Goal: Transaction & Acquisition: Purchase product/service

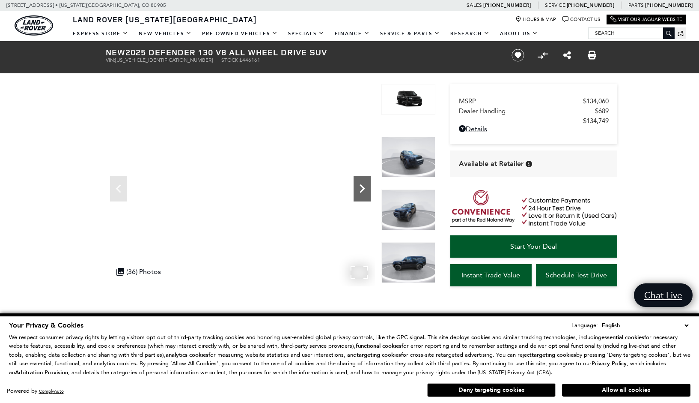
click at [362, 188] on icon "Next" at bounding box center [362, 188] width 17 height 17
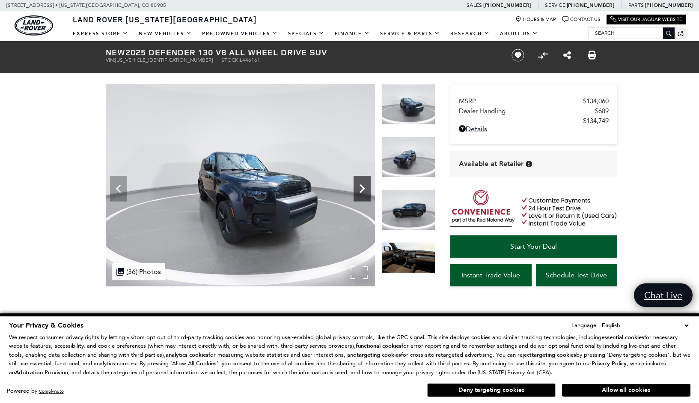
click at [362, 188] on icon "Next" at bounding box center [362, 188] width 17 height 17
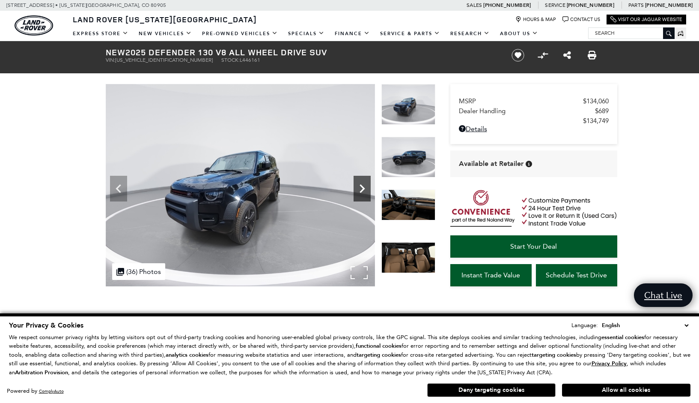
click at [362, 188] on icon "Next" at bounding box center [362, 188] width 17 height 17
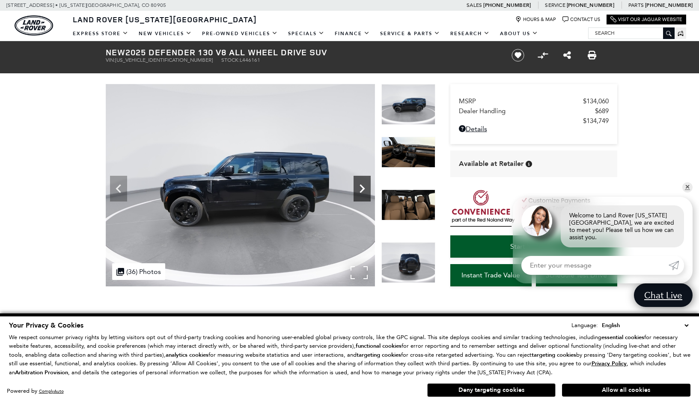
click at [362, 188] on icon "Next" at bounding box center [362, 188] width 17 height 17
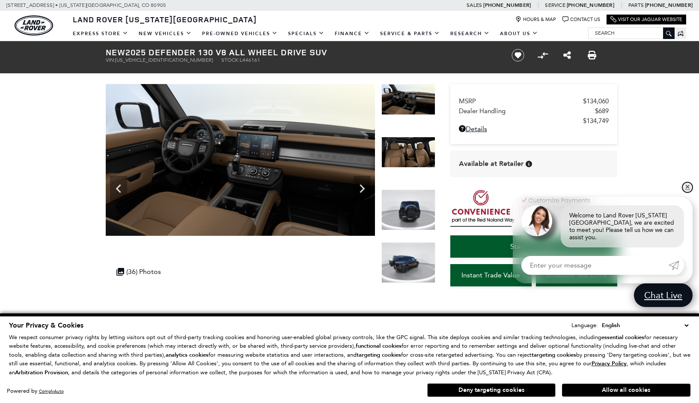
click at [687, 190] on link "✕" at bounding box center [688, 187] width 10 height 10
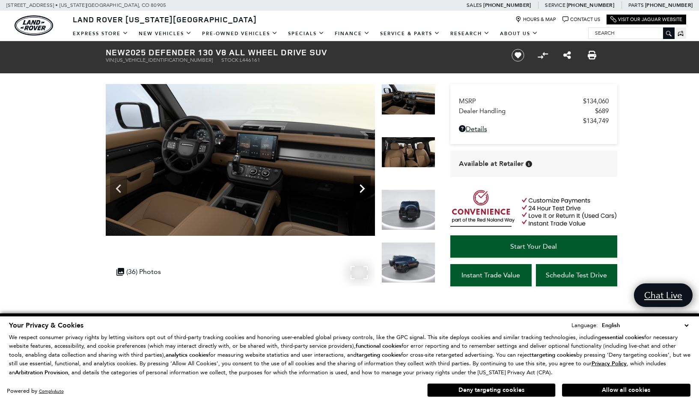
click at [361, 185] on icon "Next" at bounding box center [362, 188] width 5 height 9
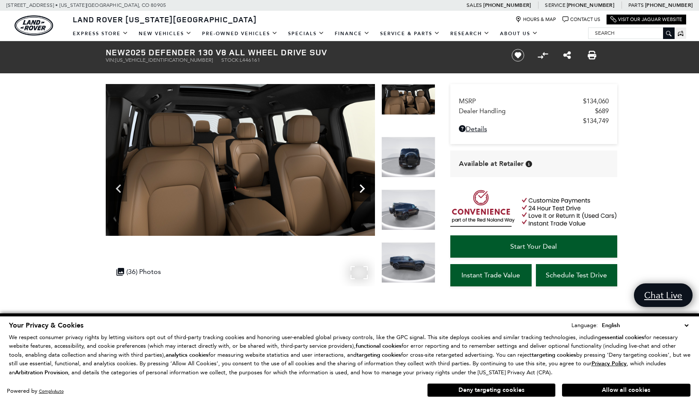
click at [361, 190] on icon "Next" at bounding box center [362, 188] width 17 height 17
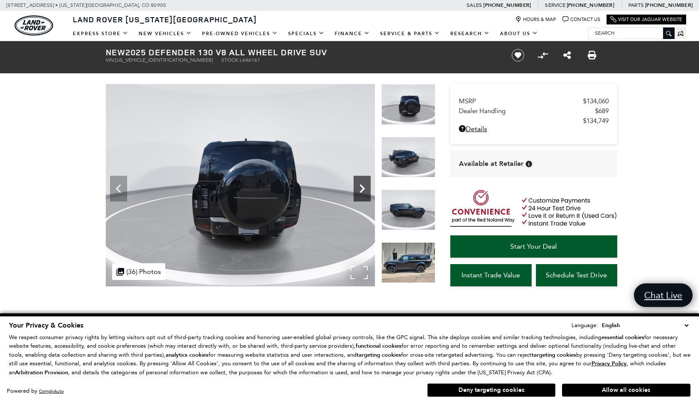
click at [361, 190] on icon "Next" at bounding box center [362, 188] width 17 height 17
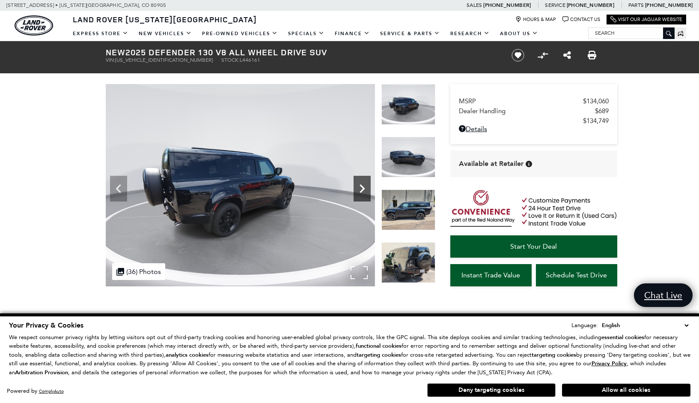
click at [361, 189] on icon "Next" at bounding box center [362, 188] width 17 height 17
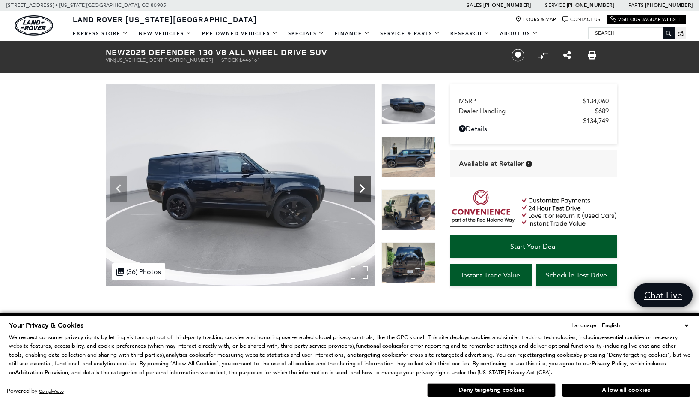
click at [361, 189] on icon "Next" at bounding box center [362, 188] width 17 height 17
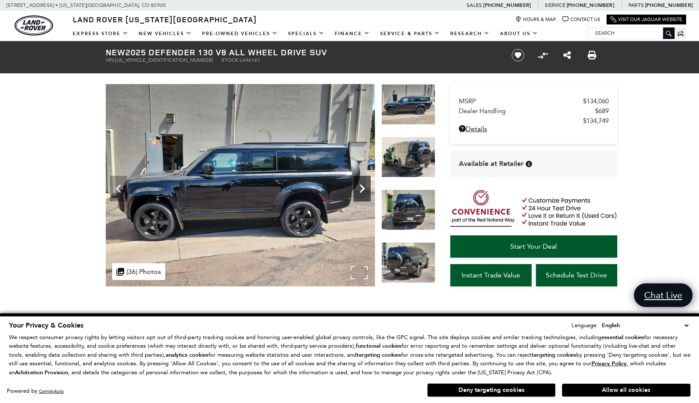
click at [362, 189] on icon "Next" at bounding box center [362, 188] width 17 height 17
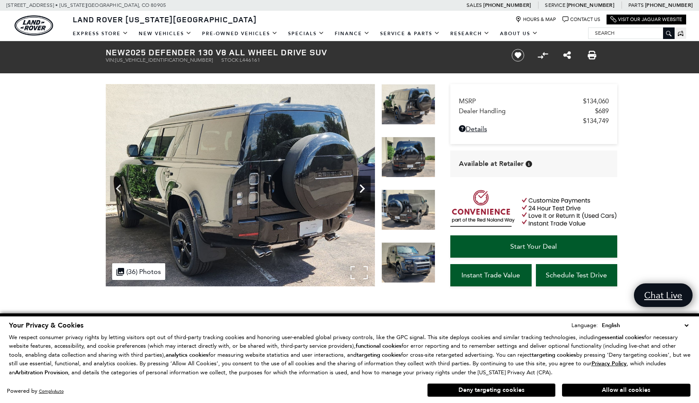
click at [362, 189] on icon "Next" at bounding box center [362, 188] width 17 height 17
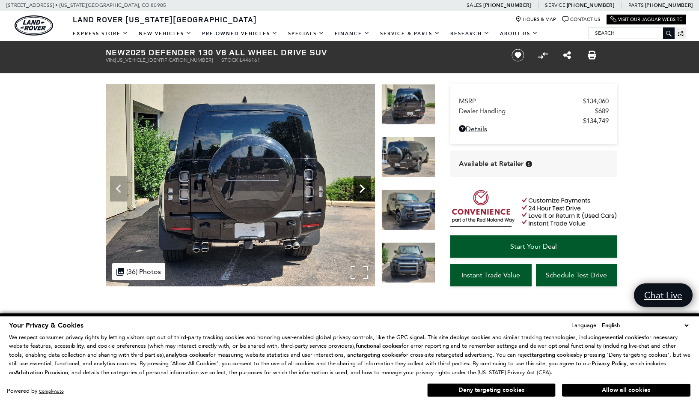
click at [362, 188] on icon "Next" at bounding box center [362, 188] width 17 height 17
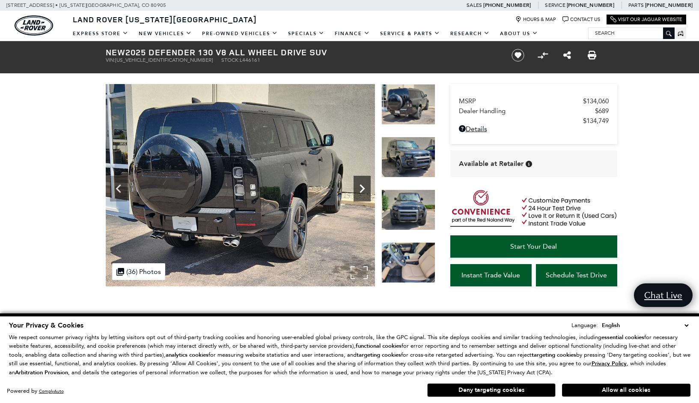
click at [362, 188] on icon "Next" at bounding box center [362, 188] width 17 height 17
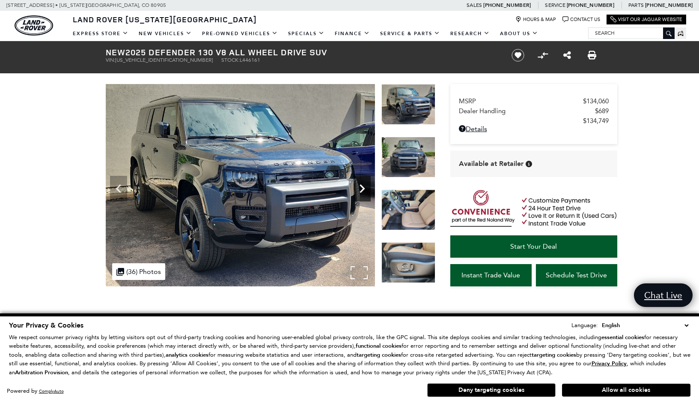
click at [362, 188] on icon "Next" at bounding box center [362, 188] width 17 height 17
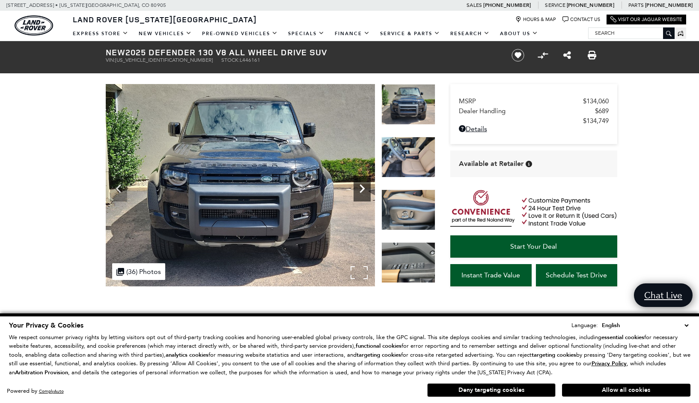
click at [362, 188] on icon "Next" at bounding box center [362, 188] width 17 height 17
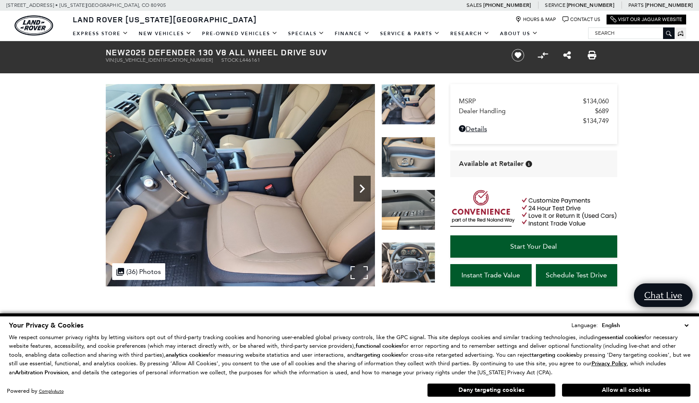
click at [362, 188] on icon "Next" at bounding box center [362, 188] width 17 height 17
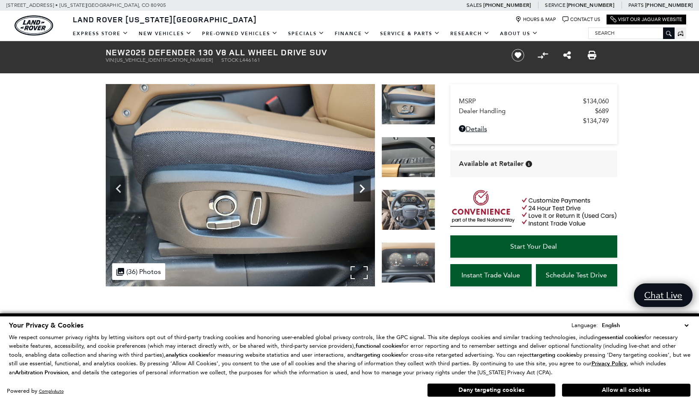
click at [363, 188] on icon "Next" at bounding box center [362, 188] width 17 height 17
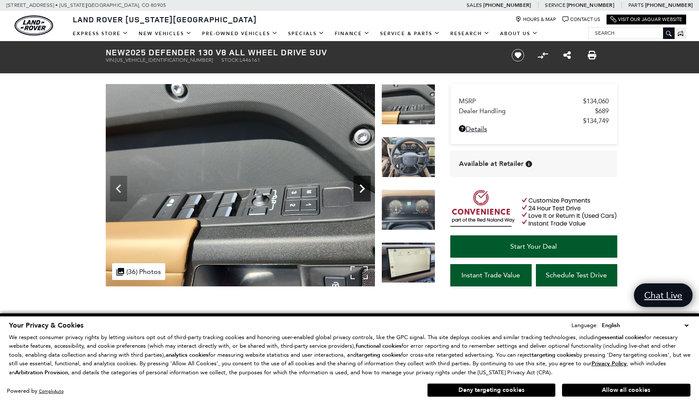
click at [363, 188] on icon "Next" at bounding box center [362, 188] width 17 height 17
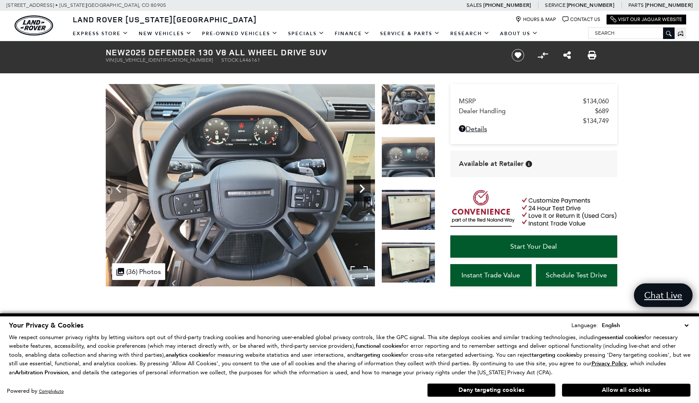
click at [363, 188] on icon "Next" at bounding box center [362, 188] width 5 height 9
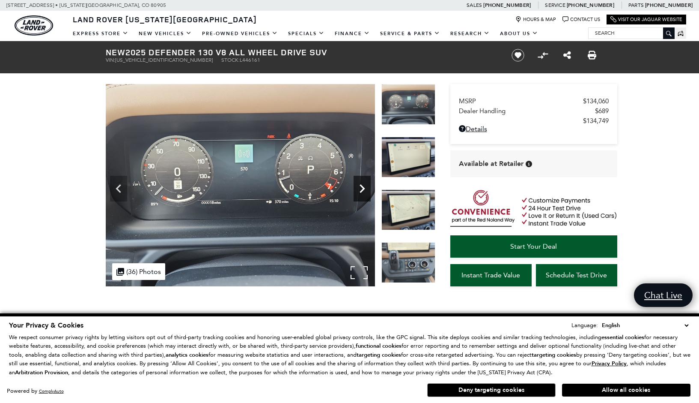
click at [363, 188] on icon "Next" at bounding box center [362, 188] width 5 height 9
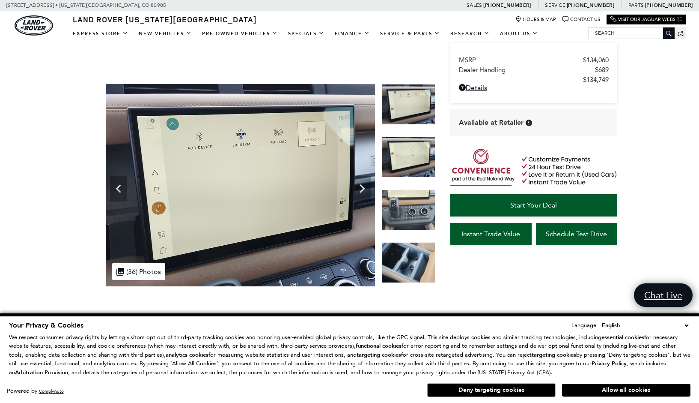
scroll to position [171, 0]
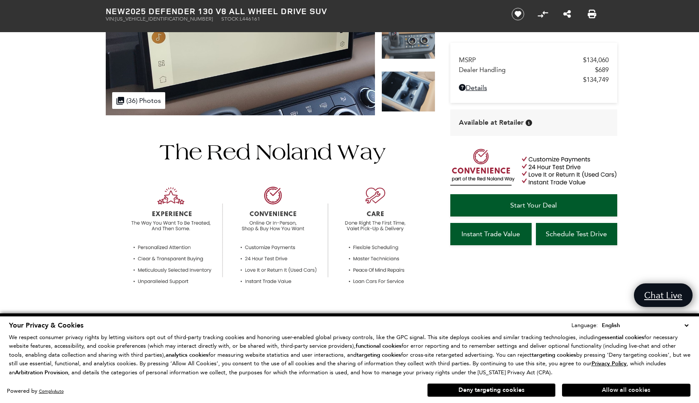
click at [607, 386] on button "Allow all cookies" at bounding box center [626, 389] width 129 height 13
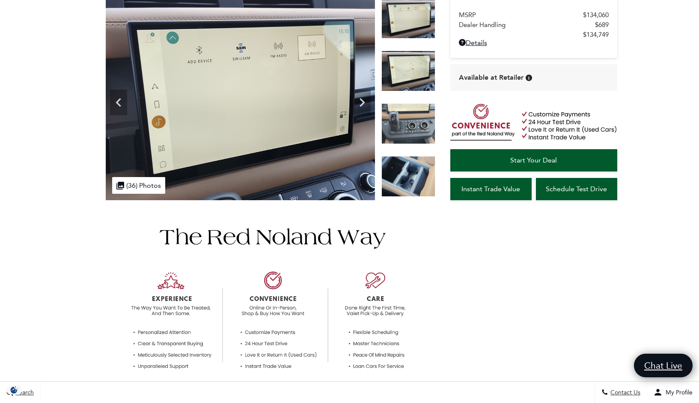
scroll to position [0, 0]
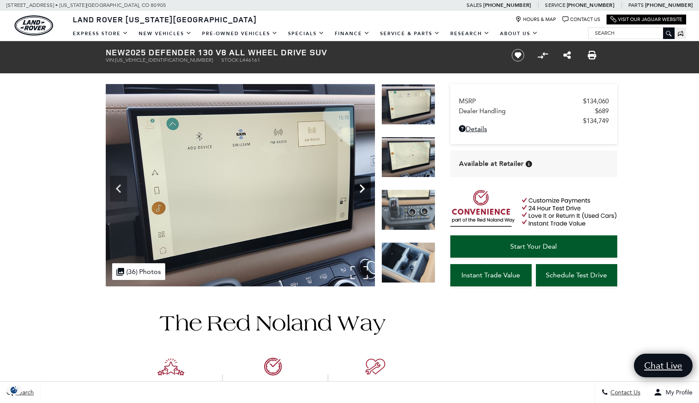
click at [362, 186] on icon "Next" at bounding box center [362, 188] width 5 height 9
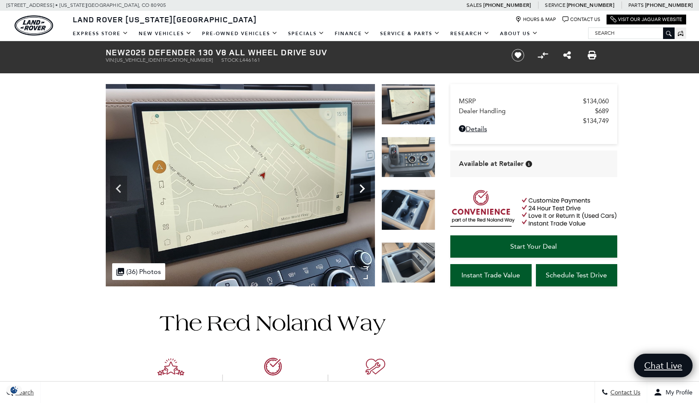
click at [362, 186] on icon "Next" at bounding box center [362, 188] width 5 height 9
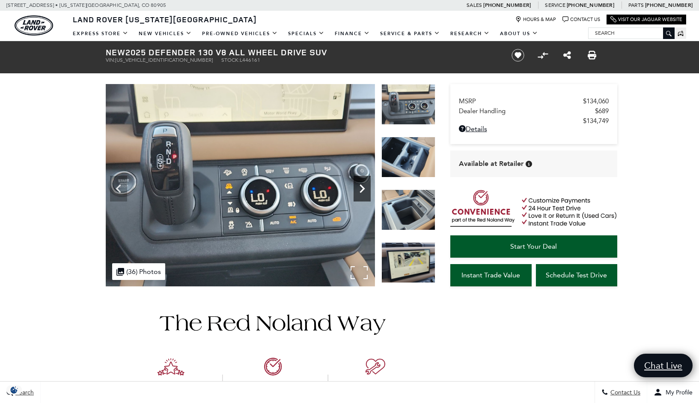
click at [362, 186] on icon "Next" at bounding box center [362, 188] width 5 height 9
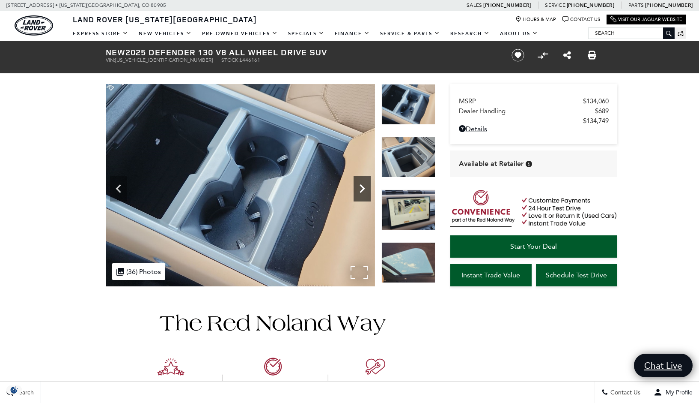
click at [362, 191] on icon "Next" at bounding box center [362, 188] width 5 height 9
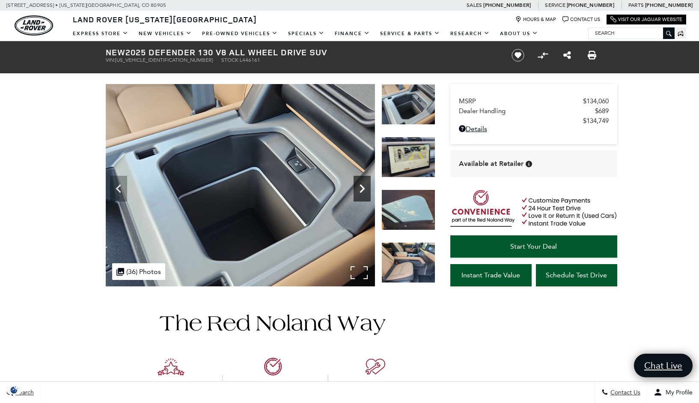
click at [362, 191] on icon "Next" at bounding box center [362, 188] width 5 height 9
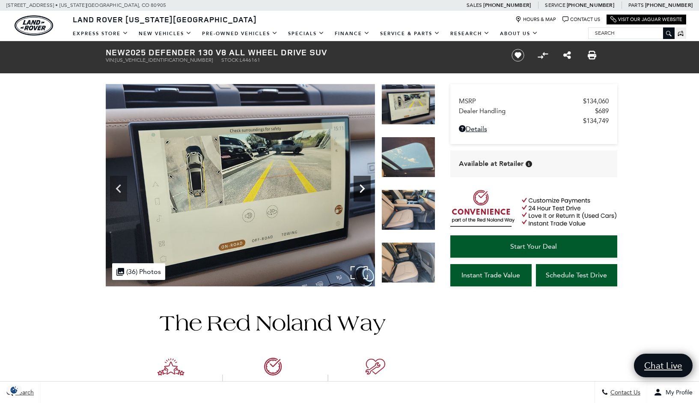
click at [362, 191] on icon "Next" at bounding box center [362, 188] width 5 height 9
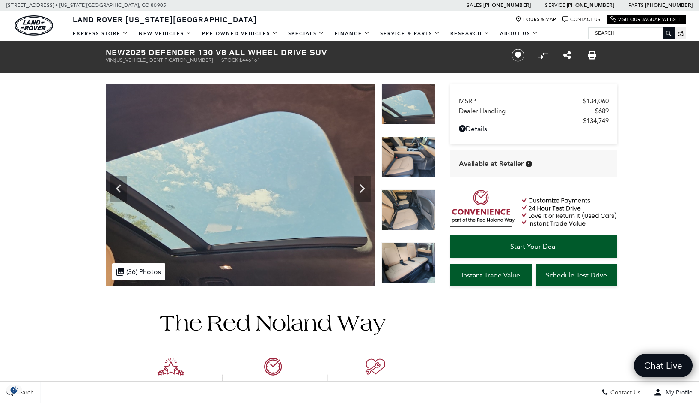
scroll to position [57, 0]
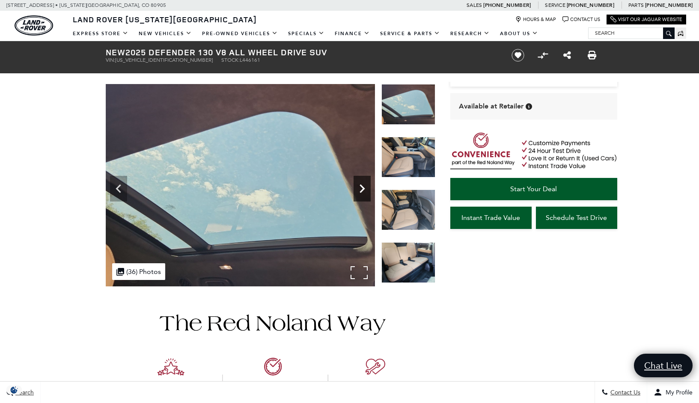
click at [362, 186] on icon "Next" at bounding box center [362, 188] width 5 height 9
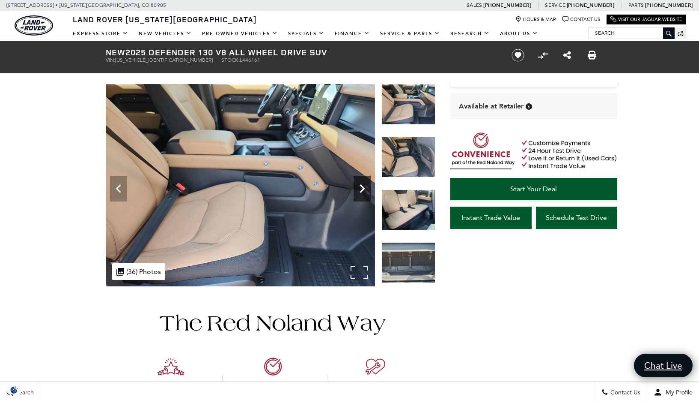
click at [362, 186] on icon "Next" at bounding box center [362, 188] width 5 height 9
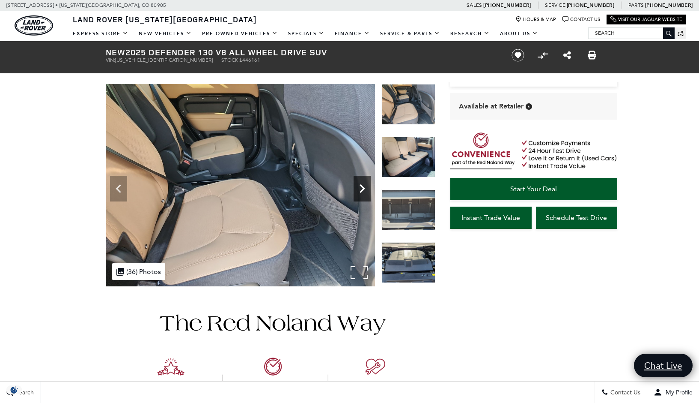
click at [363, 186] on icon "Next" at bounding box center [362, 188] width 5 height 9
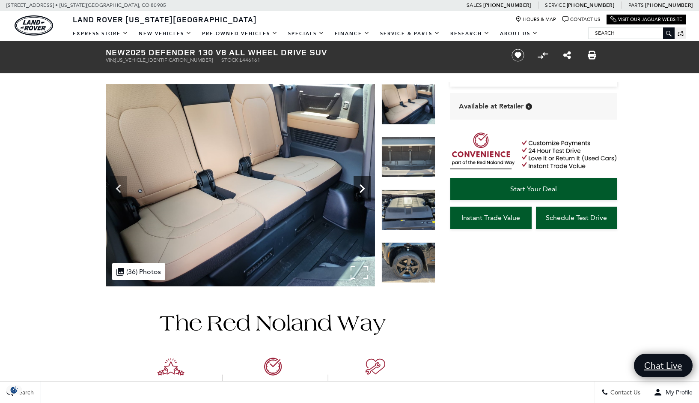
click at [363, 186] on icon "Next" at bounding box center [362, 188] width 5 height 9
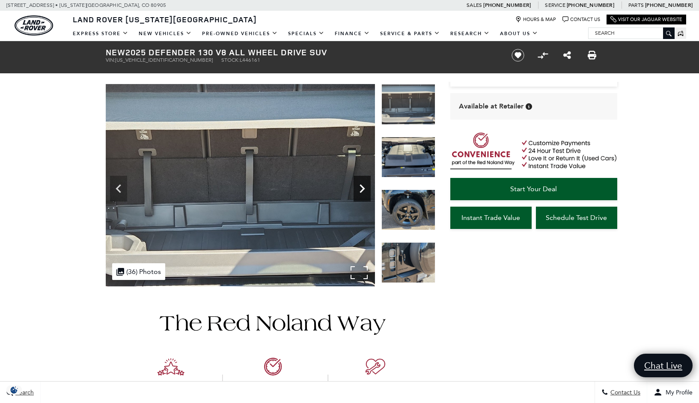
click at [363, 186] on icon "Next" at bounding box center [362, 188] width 5 height 9
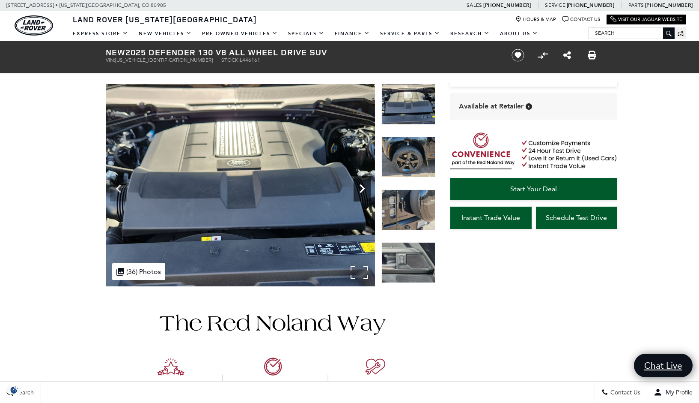
click at [363, 186] on icon "Next" at bounding box center [362, 188] width 5 height 9
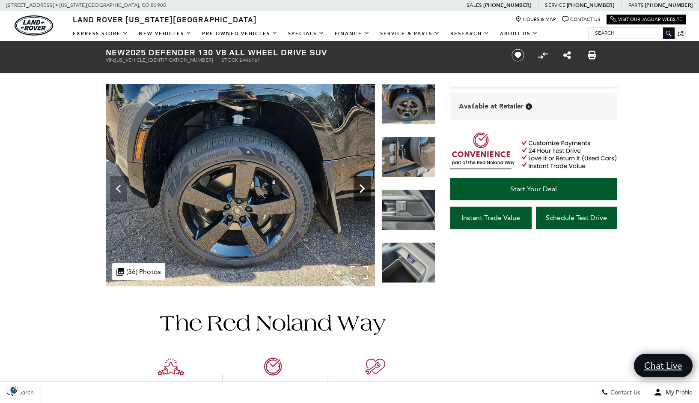
click at [363, 186] on icon "Next" at bounding box center [362, 188] width 5 height 9
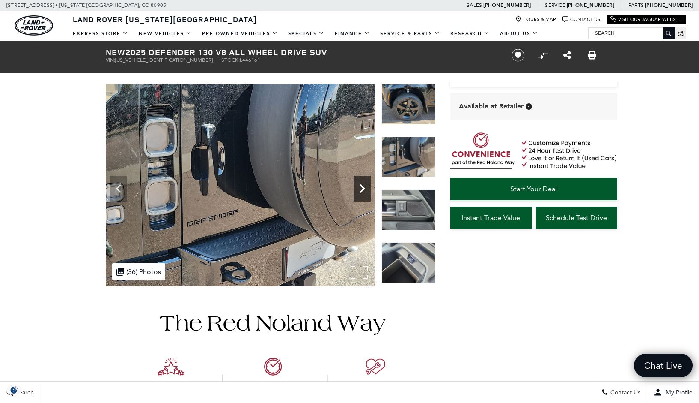
click at [363, 186] on icon "Next" at bounding box center [362, 188] width 5 height 9
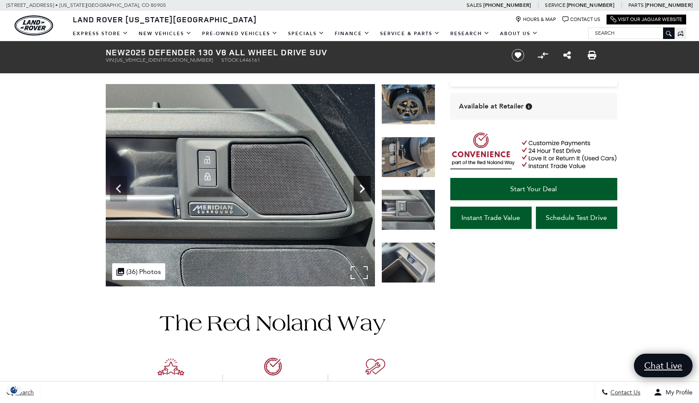
click at [363, 186] on icon "Next" at bounding box center [362, 188] width 5 height 9
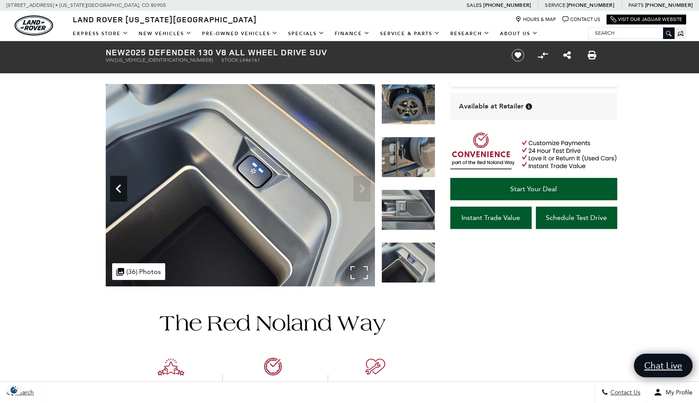
click at [120, 185] on icon "Previous" at bounding box center [118, 188] width 17 height 17
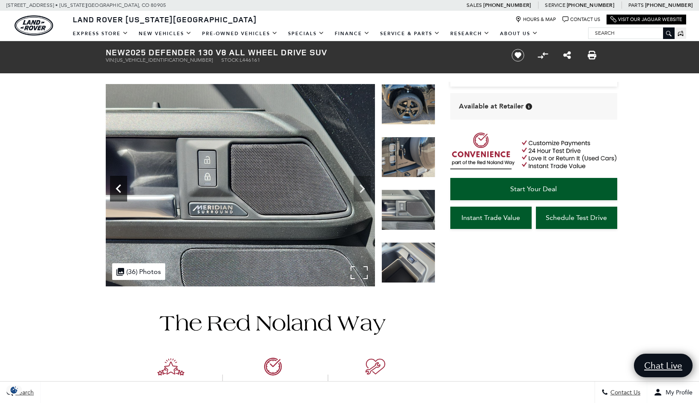
click at [120, 185] on icon "Previous" at bounding box center [118, 188] width 5 height 9
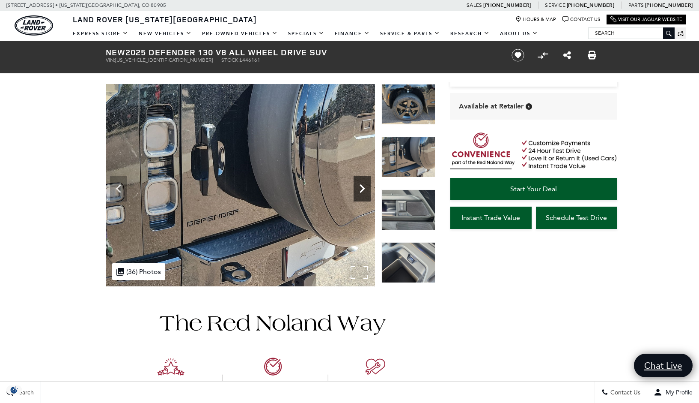
click at [362, 185] on icon "Next" at bounding box center [362, 188] width 5 height 9
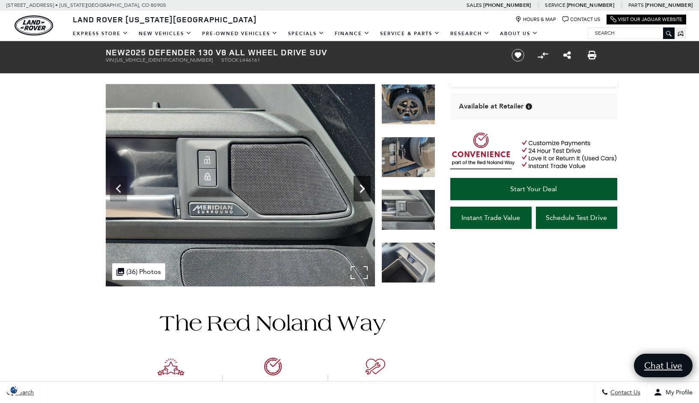
click at [362, 185] on icon "Next" at bounding box center [362, 188] width 17 height 17
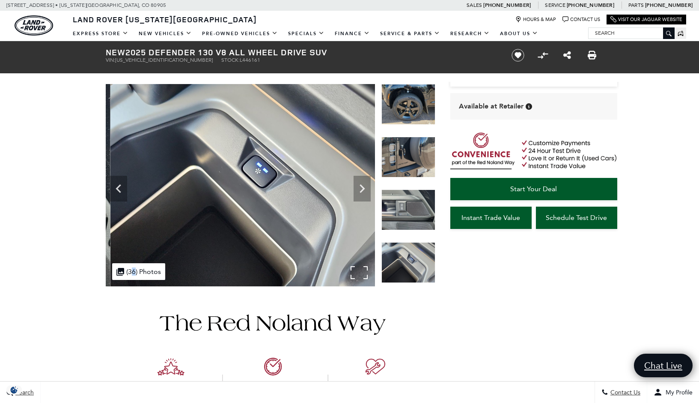
drag, startPoint x: 362, startPoint y: 185, endPoint x: 356, endPoint y: 185, distance: 6.0
click at [366, 185] on img at bounding box center [244, 185] width 269 height 202
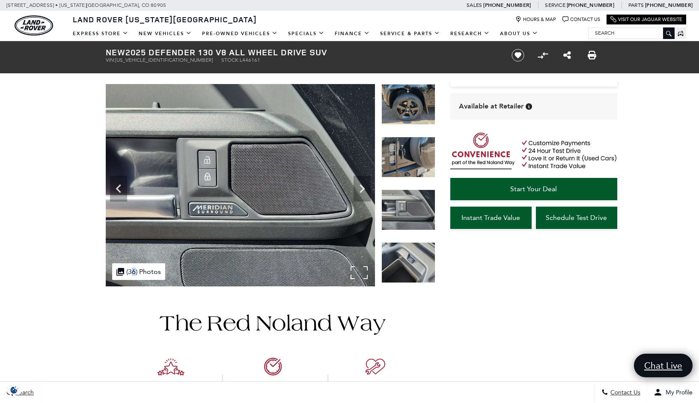
click at [362, 185] on icon "Next" at bounding box center [362, 188] width 17 height 17
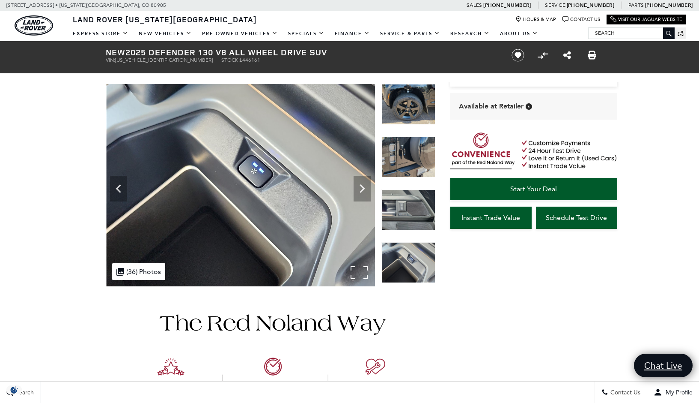
drag, startPoint x: 245, startPoint y: 189, endPoint x: 363, endPoint y: 189, distance: 117.8
click at [363, 189] on img at bounding box center [240, 185] width 269 height 202
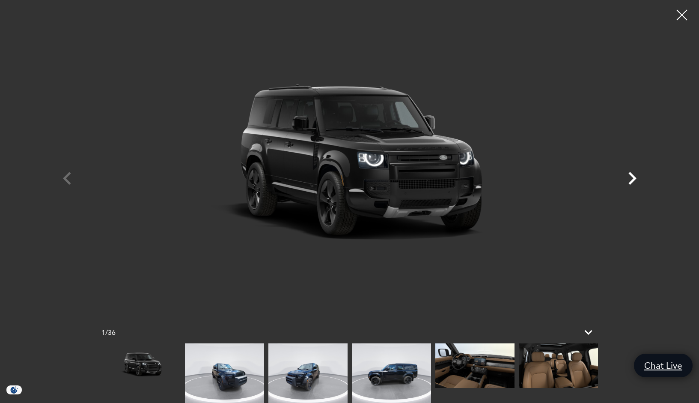
click at [637, 180] on icon "Next" at bounding box center [633, 178] width 26 height 26
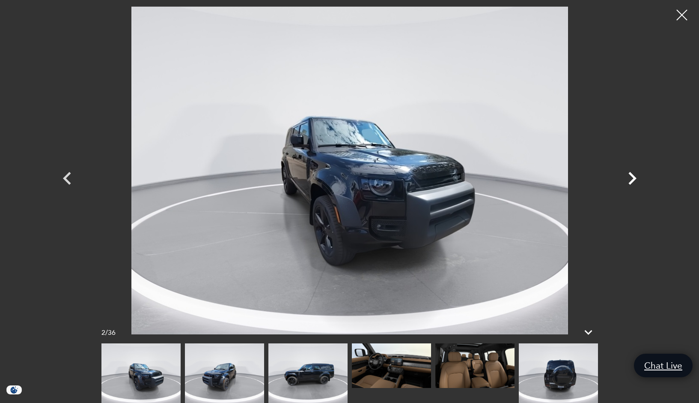
click at [637, 179] on icon "Next" at bounding box center [633, 178] width 26 height 26
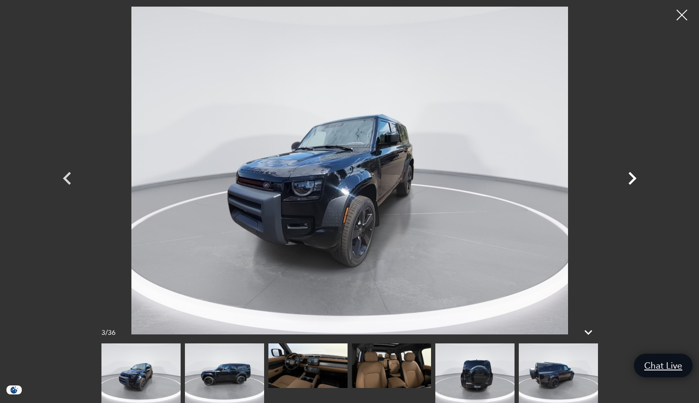
click at [637, 179] on icon "Next" at bounding box center [633, 178] width 26 height 26
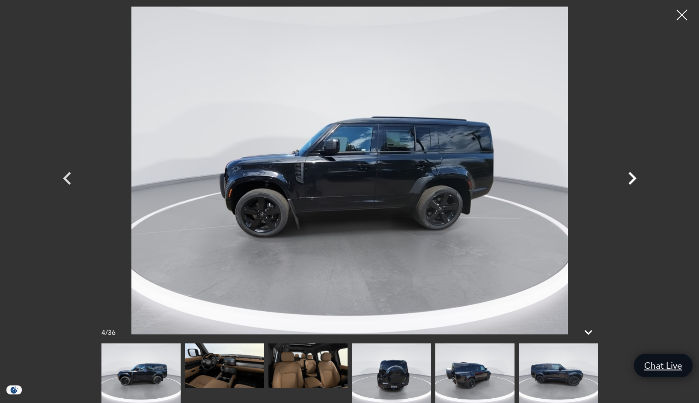
click at [637, 179] on icon "Next" at bounding box center [633, 178] width 26 height 26
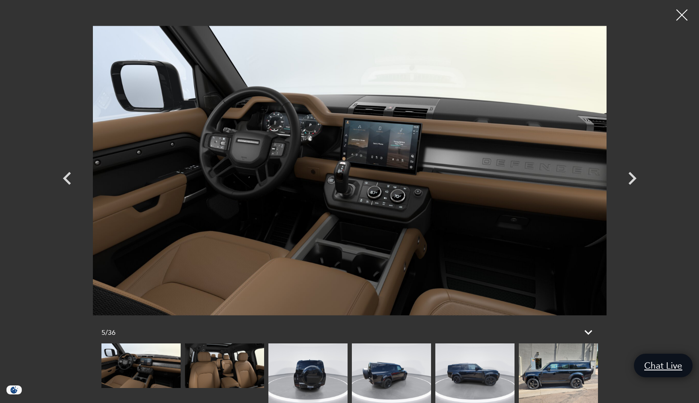
click at [679, 17] on div at bounding box center [682, 15] width 23 height 23
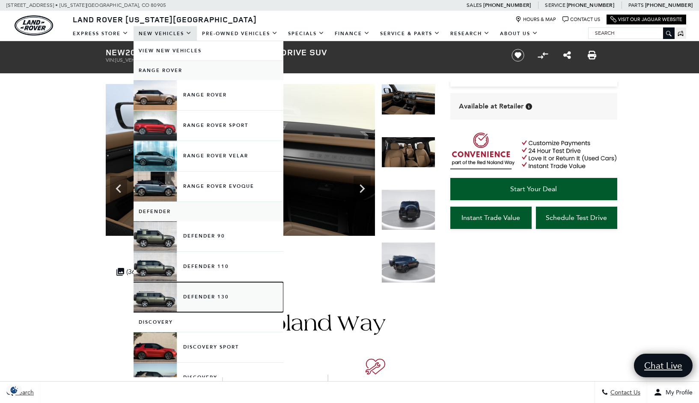
click at [194, 298] on link "Defender 130" at bounding box center [209, 297] width 150 height 30
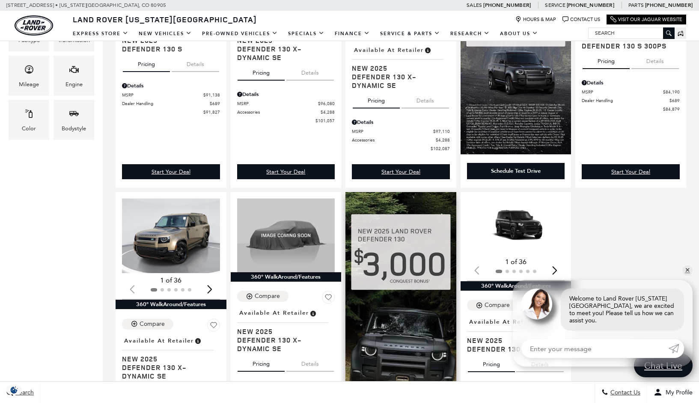
scroll to position [343, 0]
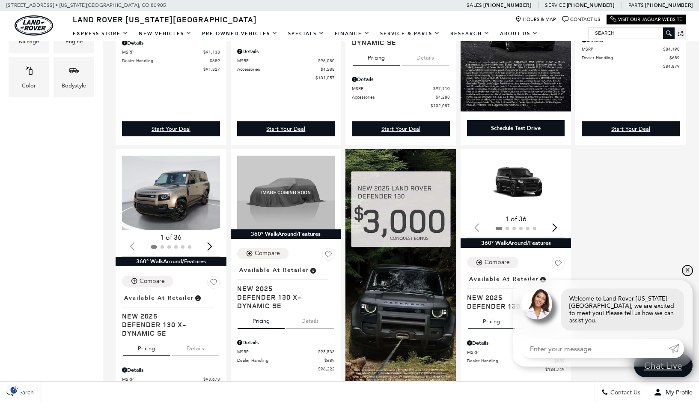
click at [690, 275] on link "✕" at bounding box center [688, 270] width 10 height 10
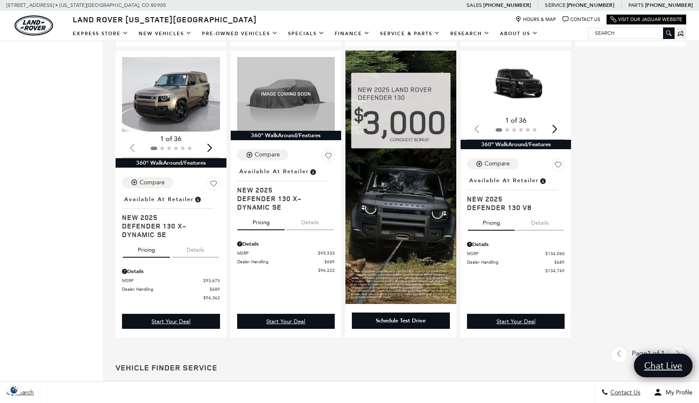
scroll to position [428, 0]
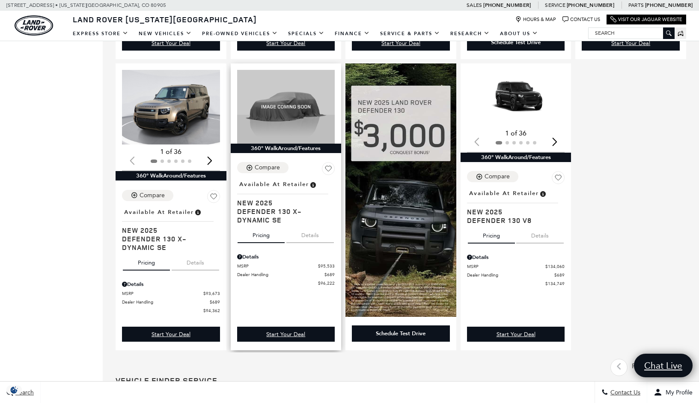
click at [313, 239] on button "Details" at bounding box center [311, 233] width 48 height 19
click at [312, 239] on button "Details" at bounding box center [311, 233] width 48 height 19
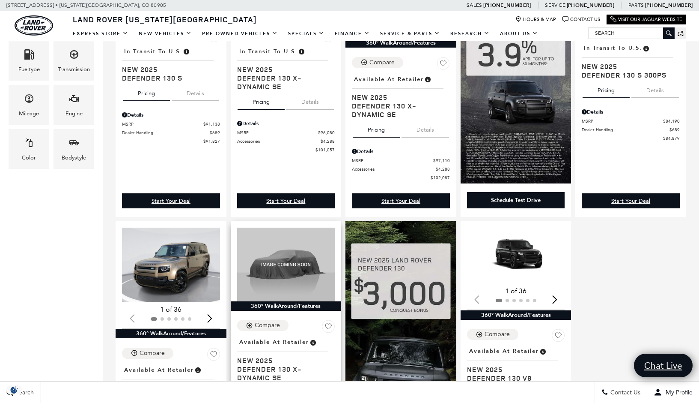
scroll to position [171, 0]
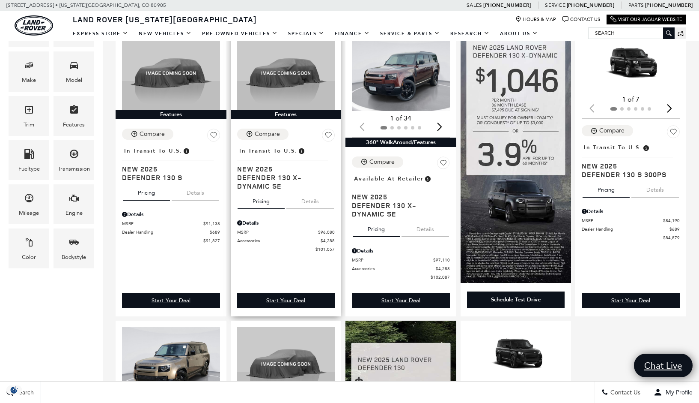
click at [310, 206] on button "Details" at bounding box center [311, 199] width 48 height 19
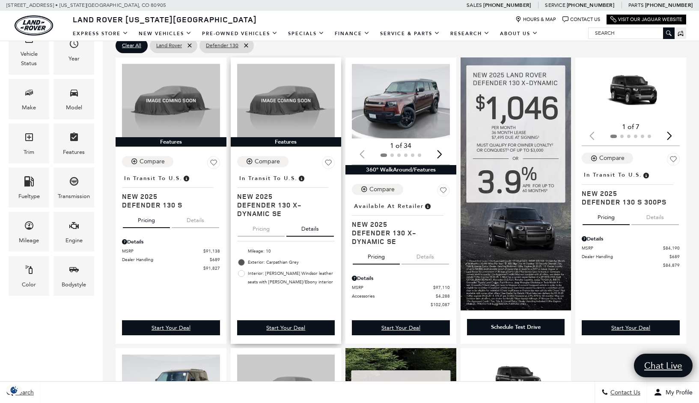
scroll to position [86, 0]
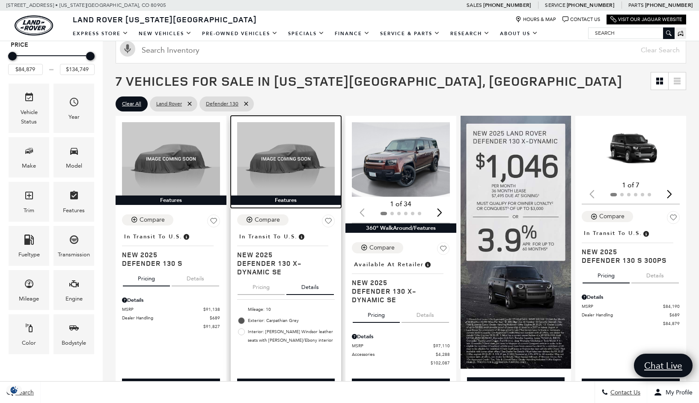
click at [281, 199] on div "Features" at bounding box center [286, 199] width 111 height 9
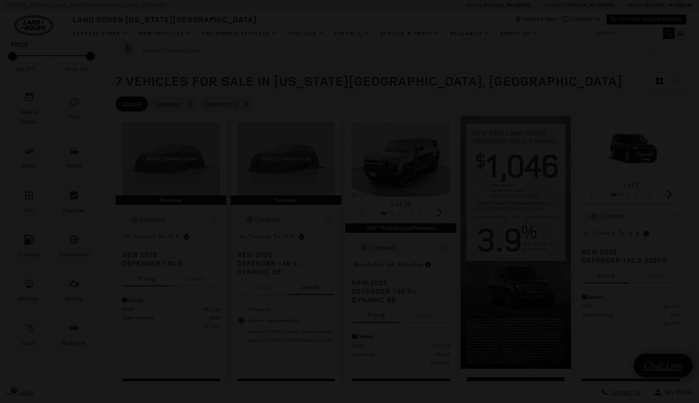
scroll to position [171, 0]
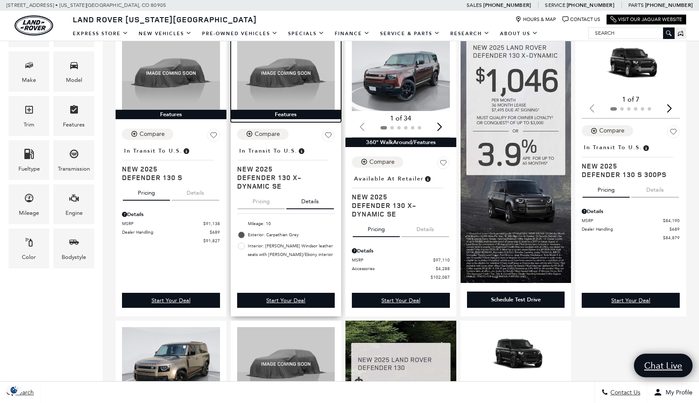
click at [283, 115] on div "Features" at bounding box center [286, 114] width 111 height 9
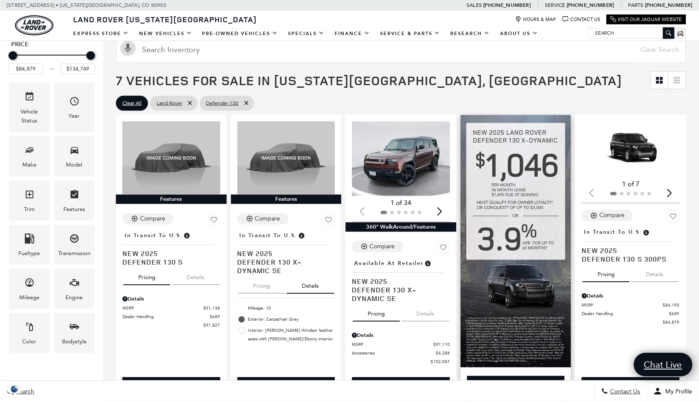
scroll to position [86, 0]
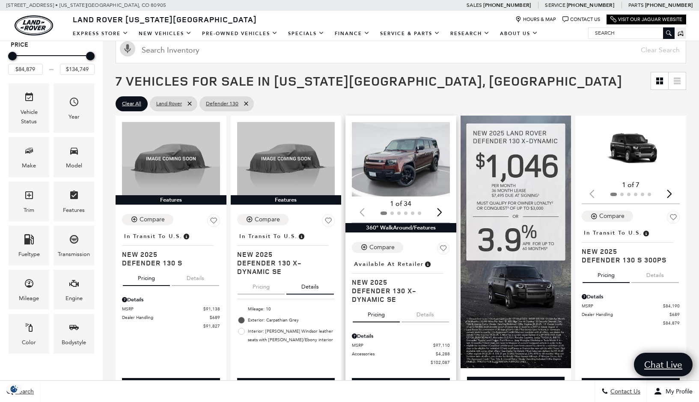
click at [435, 314] on button "Details" at bounding box center [426, 313] width 48 height 19
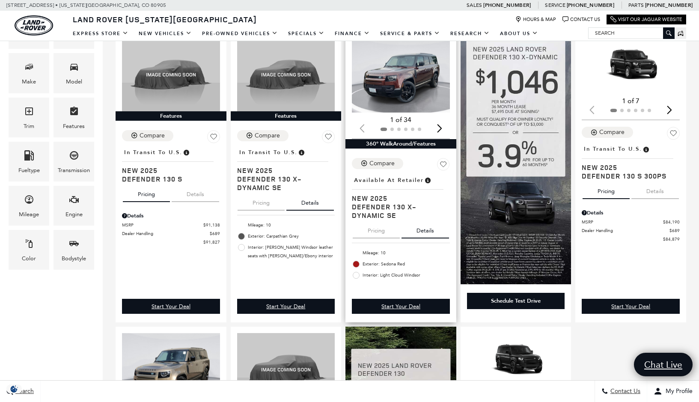
scroll to position [171, 0]
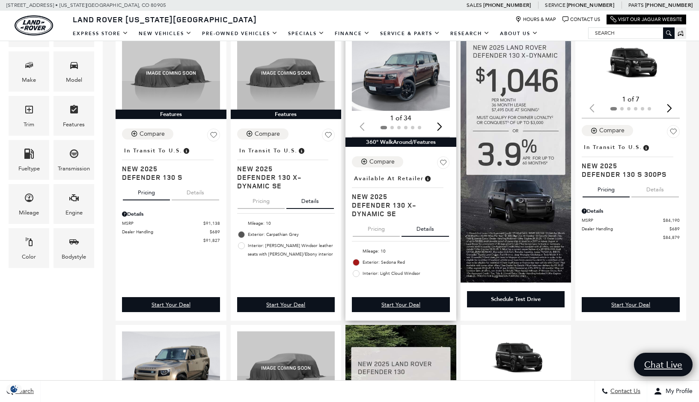
click at [379, 228] on button "Pricing" at bounding box center [376, 227] width 47 height 19
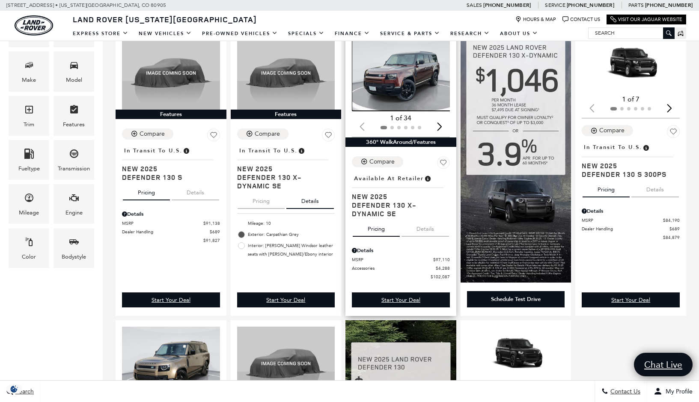
click at [403, 86] on img "1 / 2" at bounding box center [401, 73] width 99 height 75
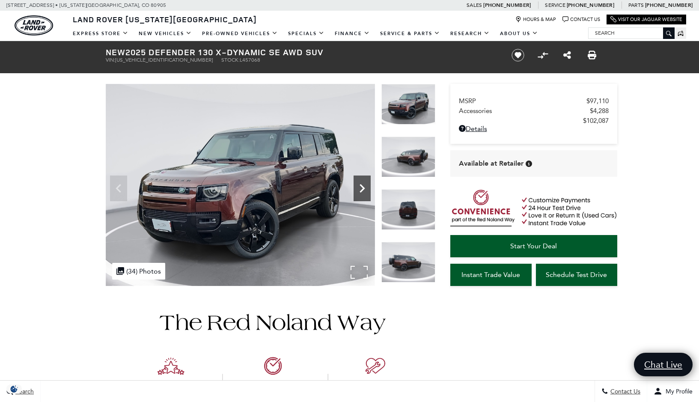
click at [362, 188] on icon "Next" at bounding box center [362, 188] width 5 height 9
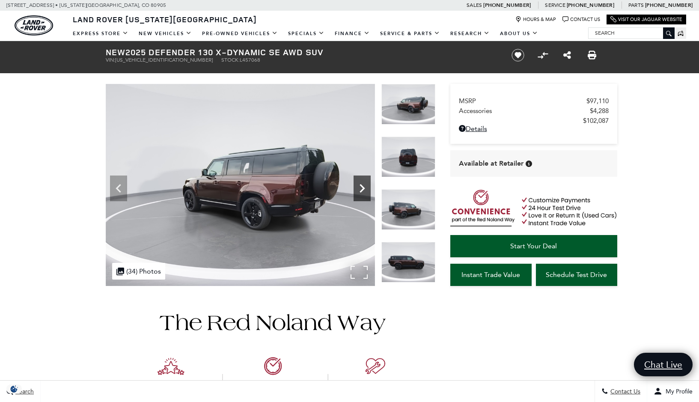
click at [363, 189] on icon "Next" at bounding box center [362, 188] width 5 height 9
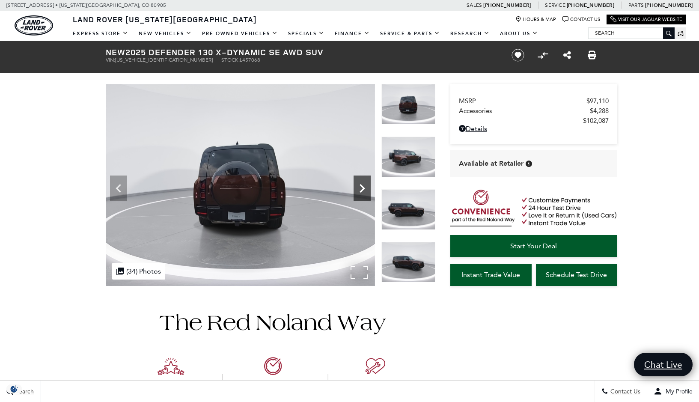
click at [363, 189] on icon "Next" at bounding box center [362, 188] width 5 height 9
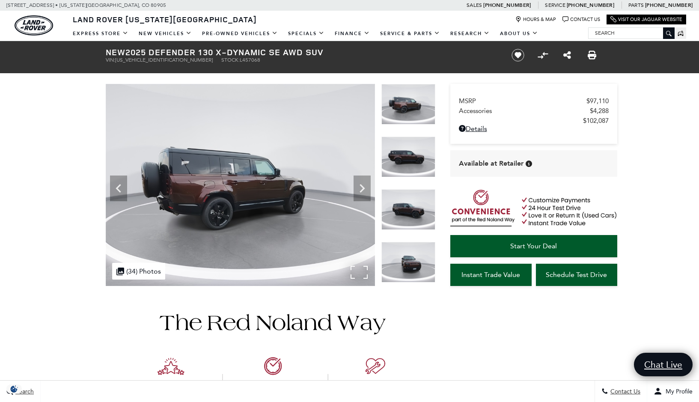
click at [264, 196] on img at bounding box center [240, 185] width 269 height 202
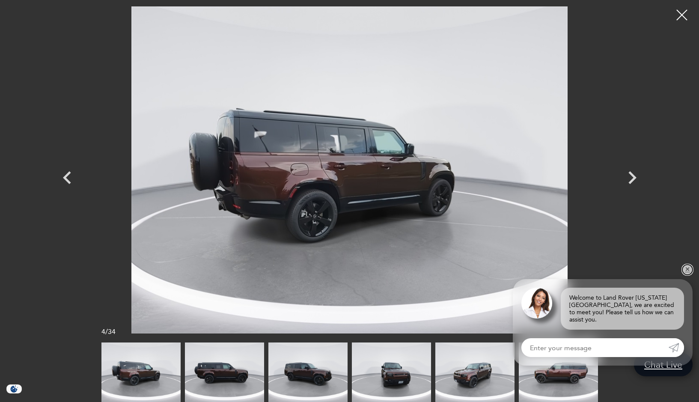
click at [686, 272] on link "✕" at bounding box center [688, 270] width 10 height 10
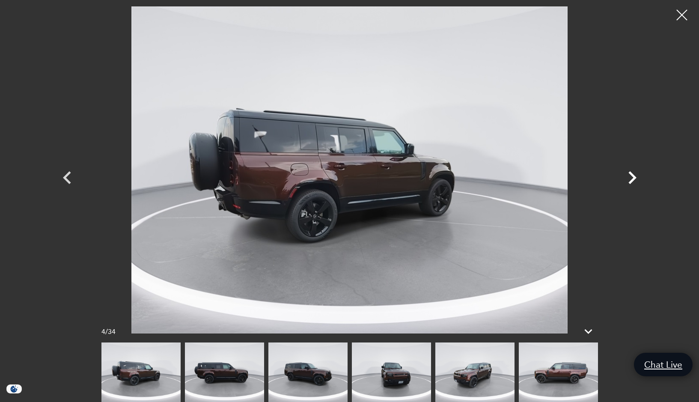
click at [636, 175] on icon "Next" at bounding box center [633, 178] width 26 height 26
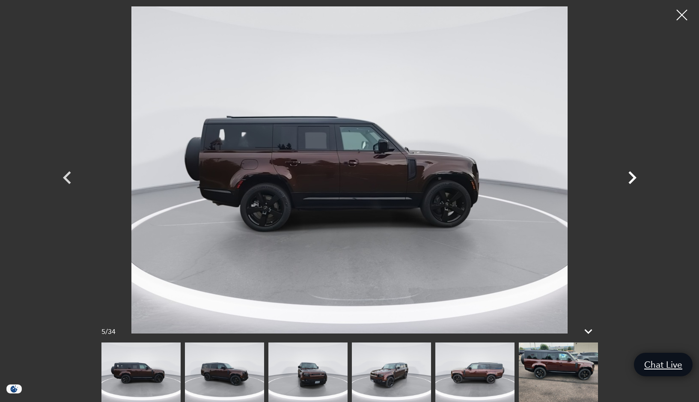
click at [636, 175] on icon "Next" at bounding box center [633, 178] width 26 height 26
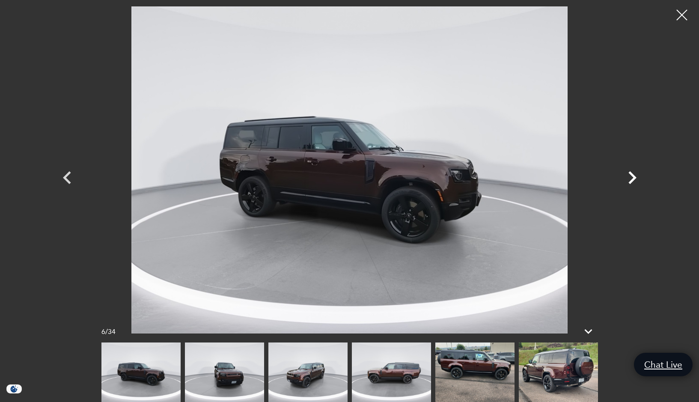
click at [633, 176] on icon "Next" at bounding box center [633, 177] width 8 height 13
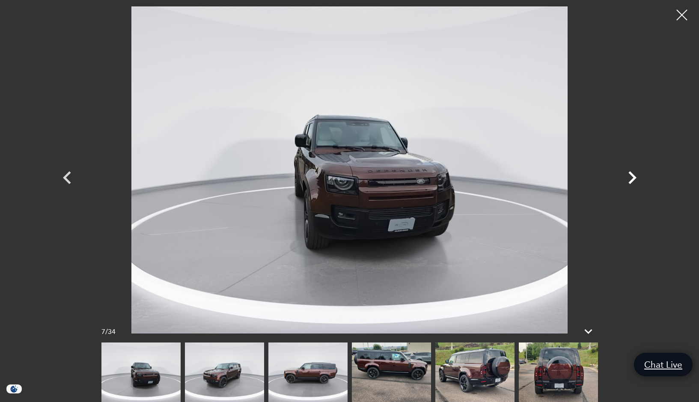
click at [632, 176] on icon "Next" at bounding box center [633, 178] width 26 height 26
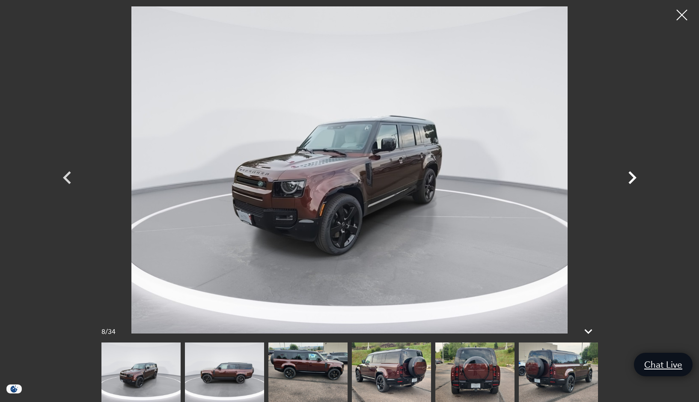
click at [632, 176] on icon "Next" at bounding box center [633, 178] width 26 height 26
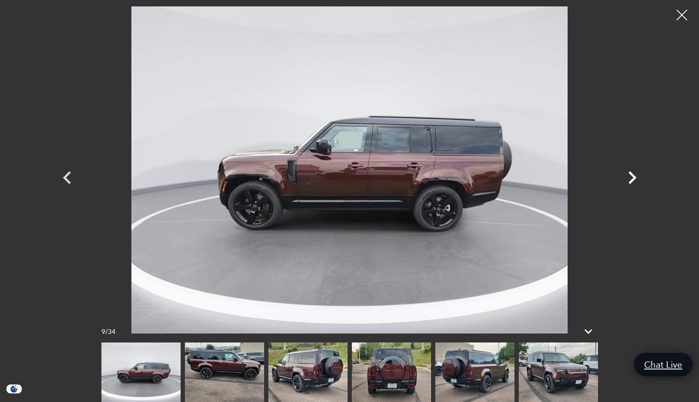
click at [632, 177] on icon "Next" at bounding box center [633, 178] width 26 height 26
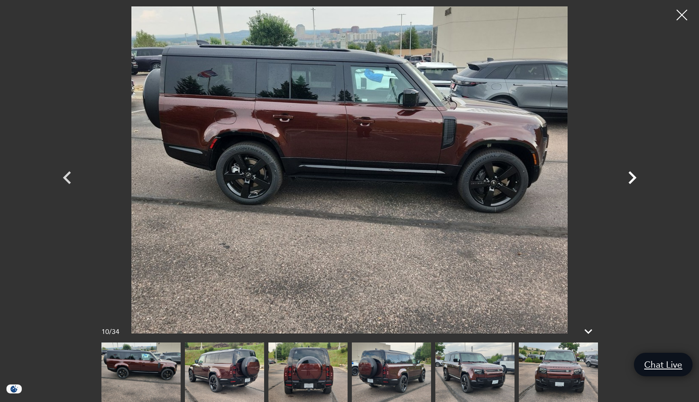
click at [631, 177] on icon "Next" at bounding box center [633, 178] width 26 height 26
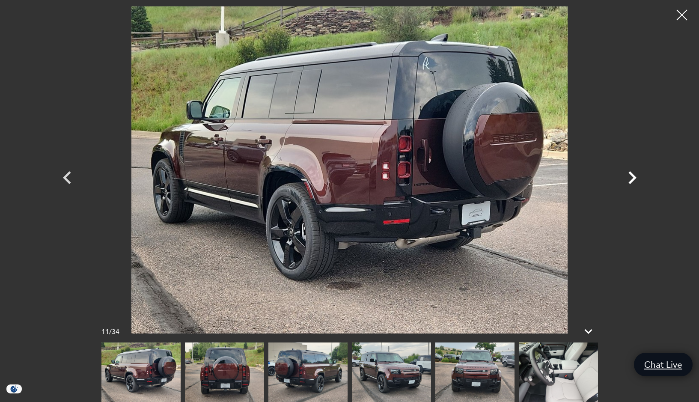
click at [634, 176] on icon "Next" at bounding box center [633, 177] width 8 height 13
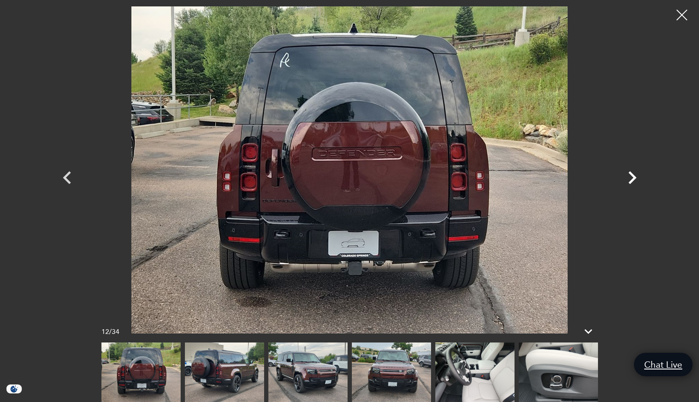
click at [634, 176] on icon "Next" at bounding box center [633, 177] width 8 height 13
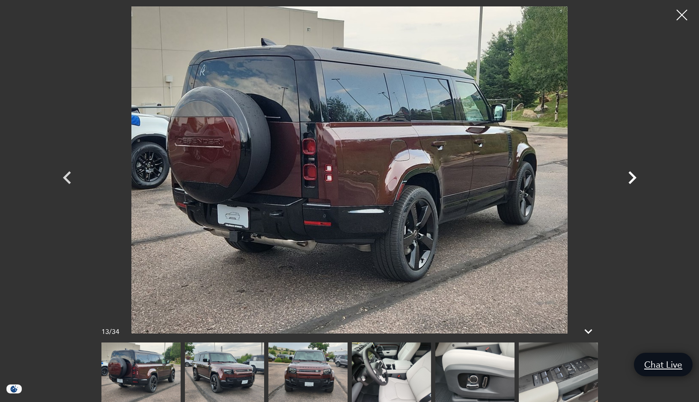
click at [634, 178] on icon "Next" at bounding box center [633, 177] width 8 height 13
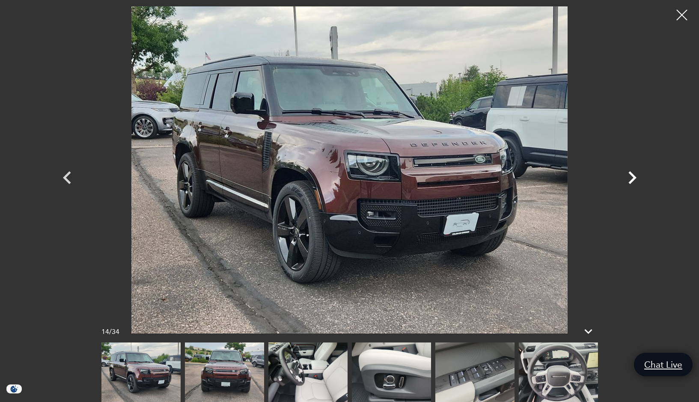
click at [634, 178] on icon "Next" at bounding box center [633, 177] width 8 height 13
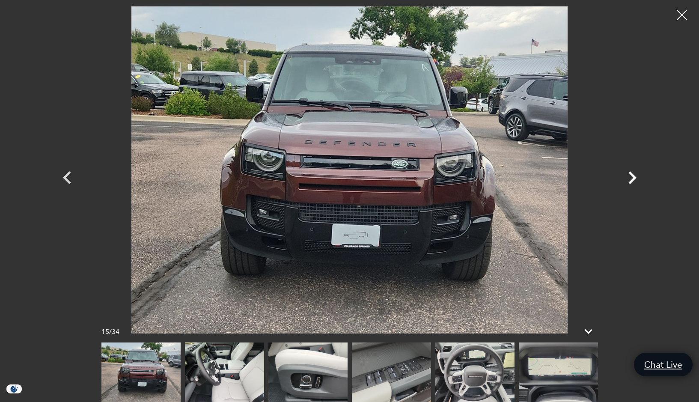
click at [633, 178] on icon "Next" at bounding box center [633, 178] width 26 height 26
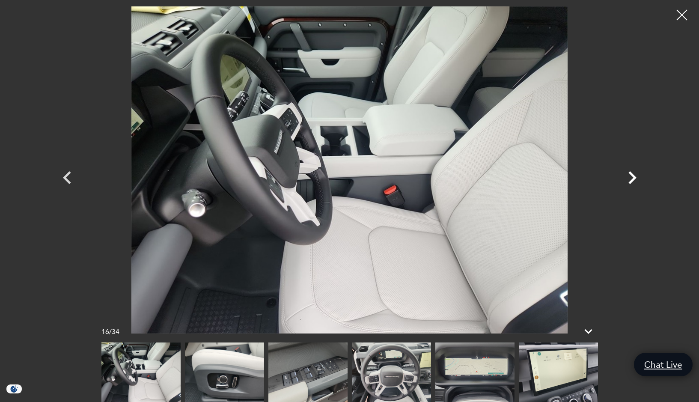
click at [633, 178] on icon "Next" at bounding box center [633, 178] width 26 height 26
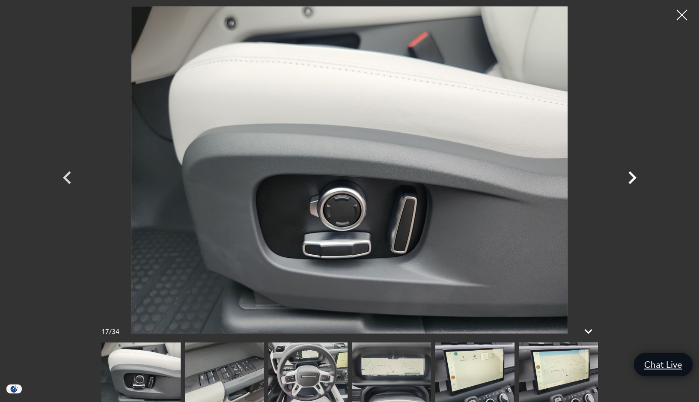
click at [634, 178] on icon "Next" at bounding box center [633, 177] width 8 height 13
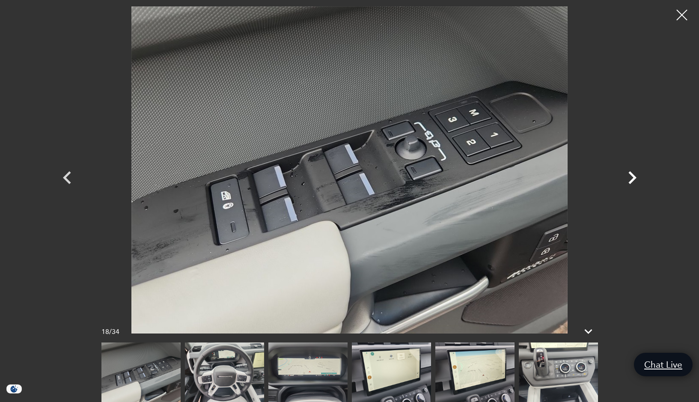
click at [634, 178] on icon "Next" at bounding box center [633, 177] width 8 height 13
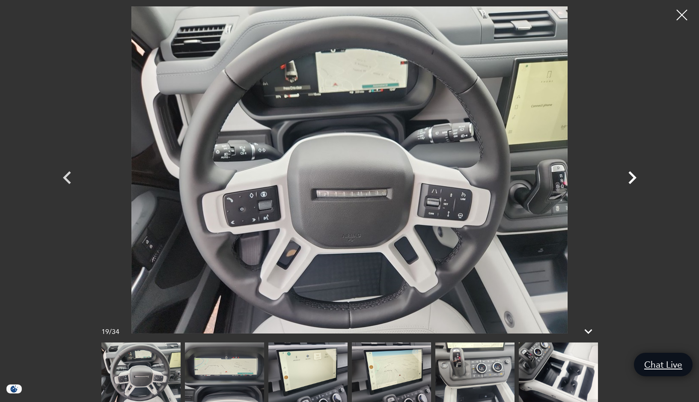
click at [633, 179] on icon "Next" at bounding box center [633, 177] width 8 height 13
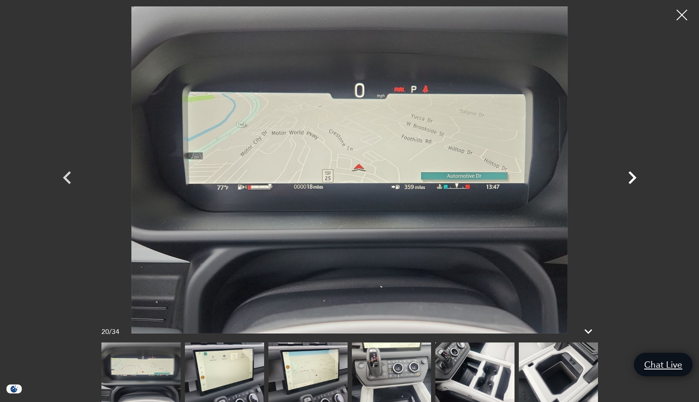
click at [633, 179] on icon "Next" at bounding box center [633, 177] width 8 height 13
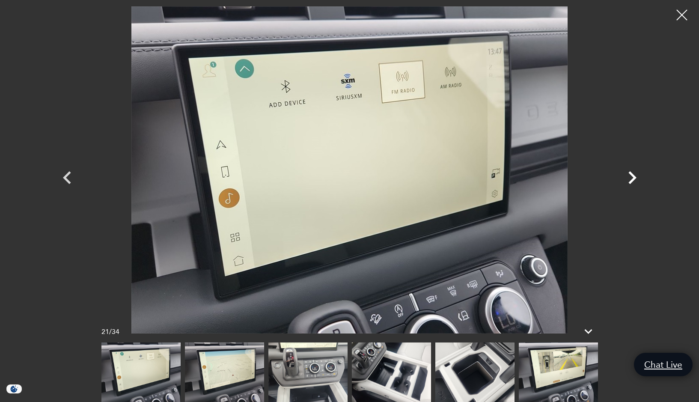
click at [633, 179] on icon "Next" at bounding box center [633, 177] width 8 height 13
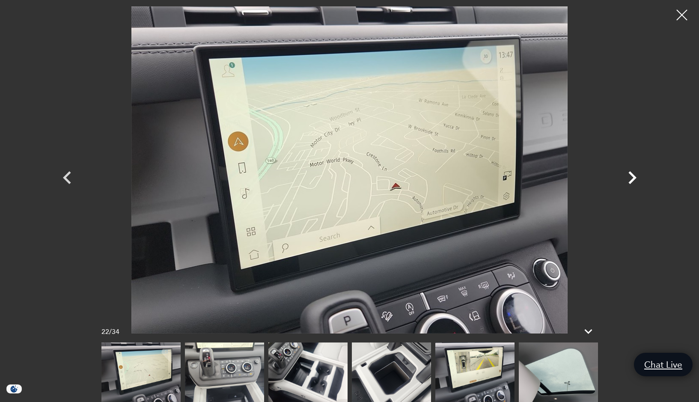
click at [633, 179] on icon "Next" at bounding box center [633, 177] width 8 height 13
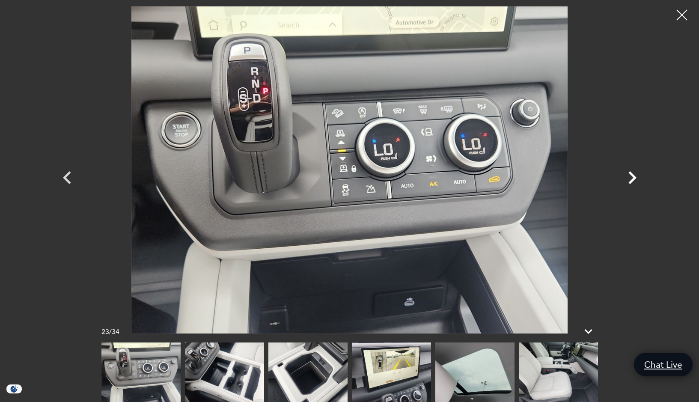
click at [633, 179] on icon "Next" at bounding box center [633, 177] width 8 height 13
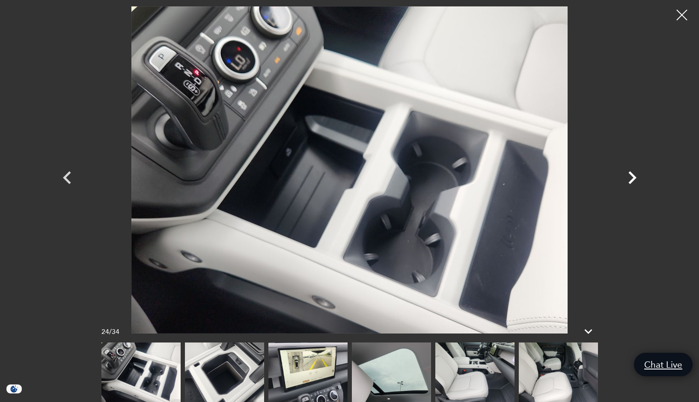
click at [633, 179] on icon "Next" at bounding box center [633, 177] width 8 height 13
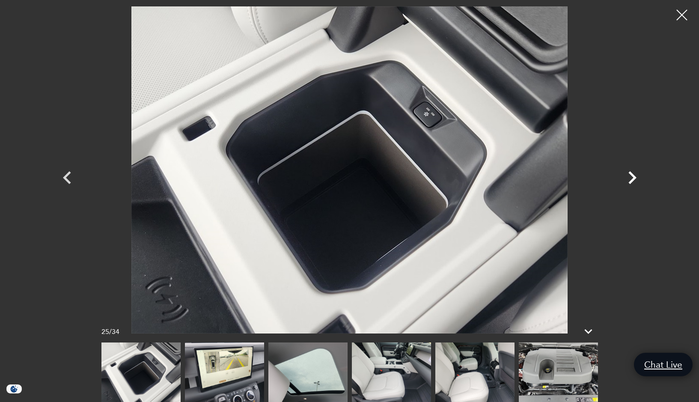
click at [633, 179] on icon "Next" at bounding box center [633, 177] width 8 height 13
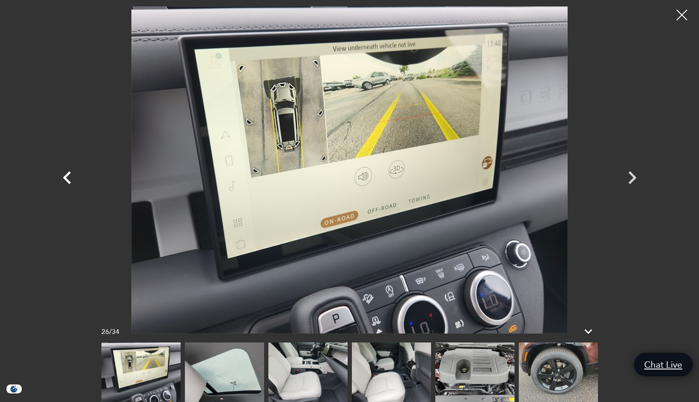
click at [60, 178] on icon "Previous" at bounding box center [67, 178] width 26 height 26
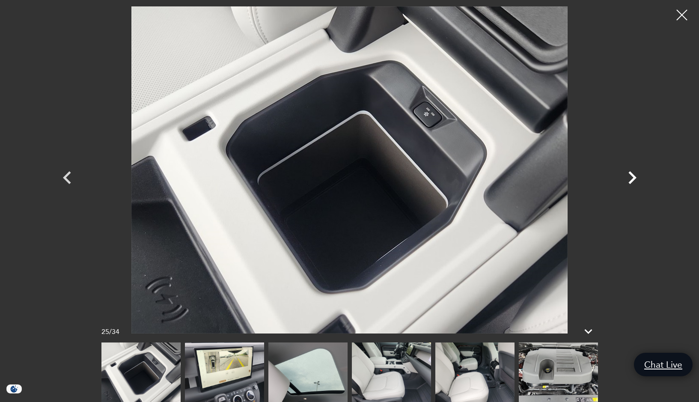
click at [633, 176] on icon "Next" at bounding box center [633, 177] width 8 height 13
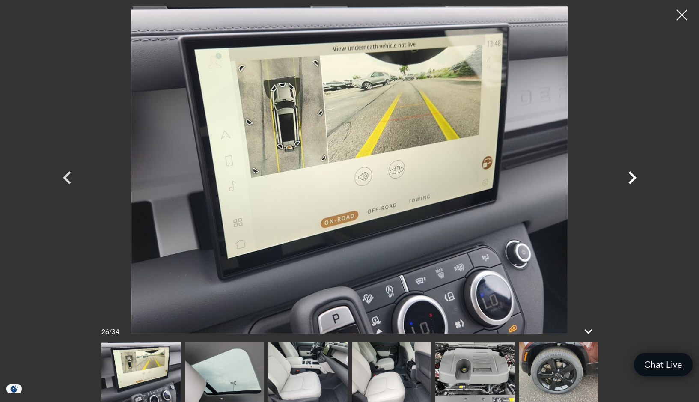
click at [633, 176] on icon "Next" at bounding box center [633, 177] width 8 height 13
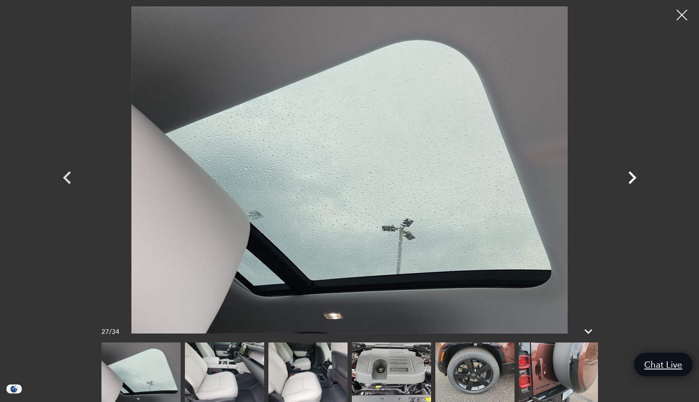
click at [633, 176] on icon "Next" at bounding box center [633, 177] width 8 height 13
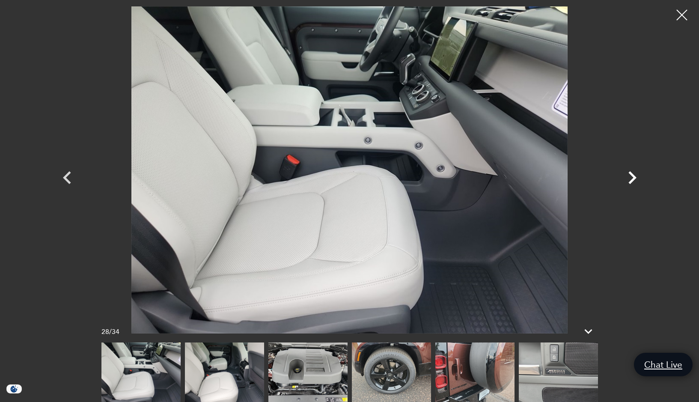
click at [633, 176] on icon "Next" at bounding box center [633, 177] width 8 height 13
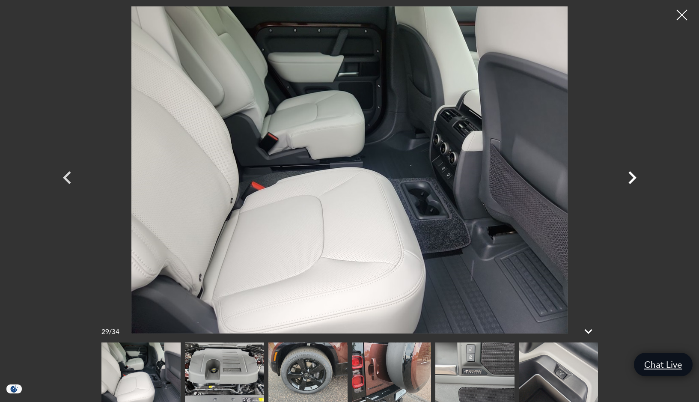
click at [631, 173] on icon "Next" at bounding box center [633, 177] width 8 height 13
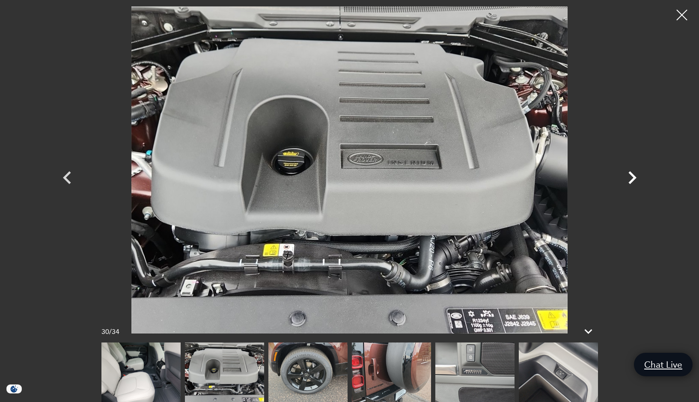
click at [632, 175] on icon "Next" at bounding box center [633, 177] width 8 height 13
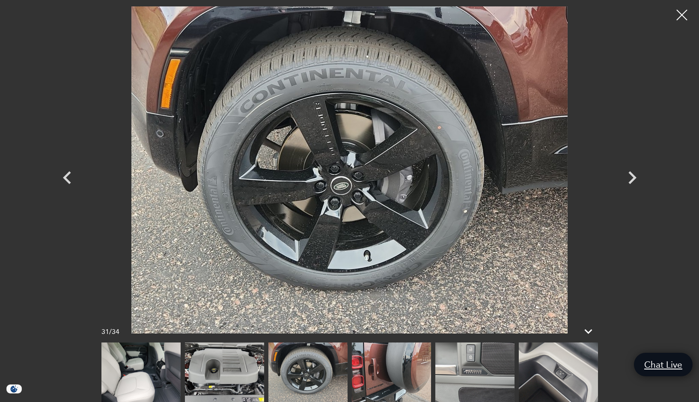
click at [579, 60] on img at bounding box center [350, 169] width 514 height 327
click at [636, 179] on icon "Next" at bounding box center [633, 178] width 26 height 26
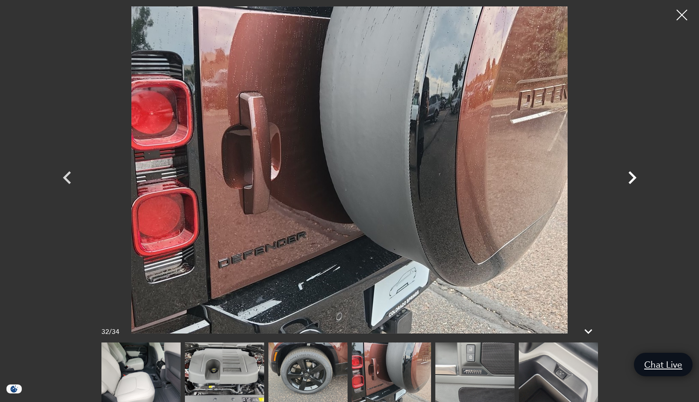
click at [634, 179] on icon "Next" at bounding box center [633, 177] width 8 height 13
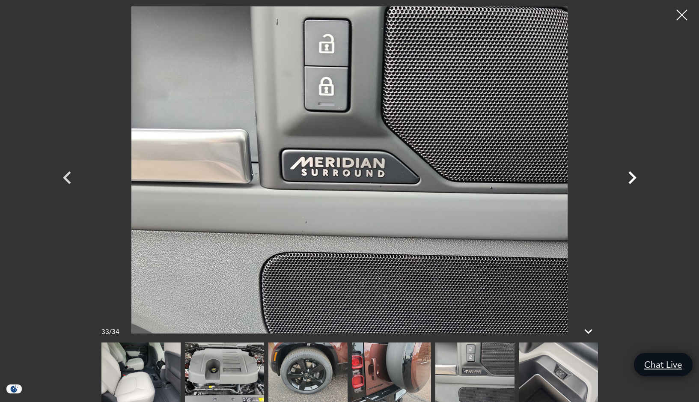
click at [634, 179] on icon "Next" at bounding box center [633, 177] width 8 height 13
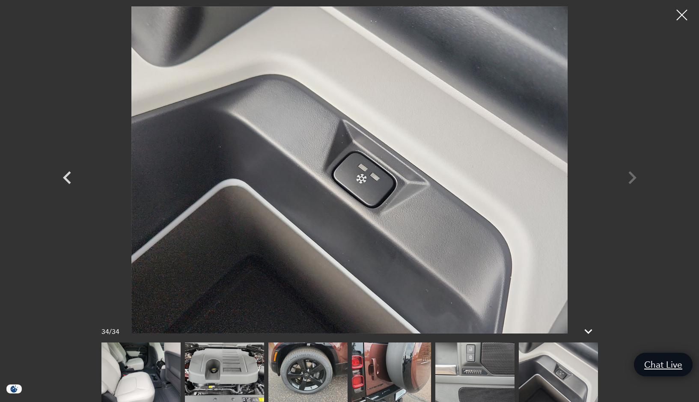
click at [634, 179] on div at bounding box center [350, 169] width 600 height 327
click at [686, 12] on div at bounding box center [682, 15] width 23 height 23
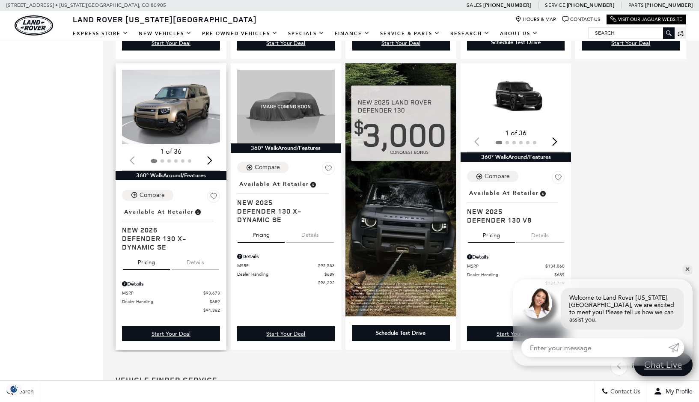
scroll to position [386, 0]
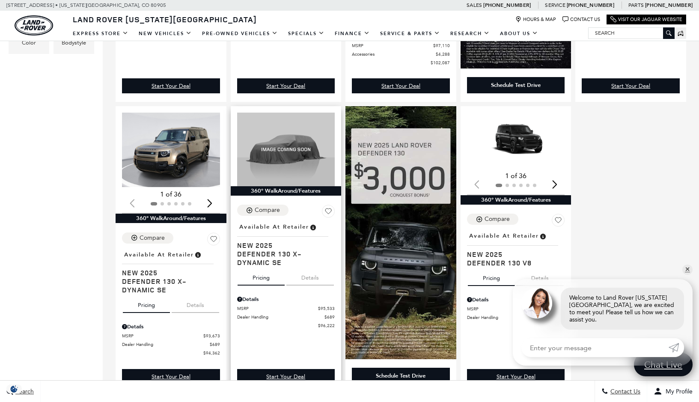
click at [308, 283] on button "Details" at bounding box center [311, 276] width 48 height 19
click at [197, 309] on button "Details" at bounding box center [196, 303] width 48 height 19
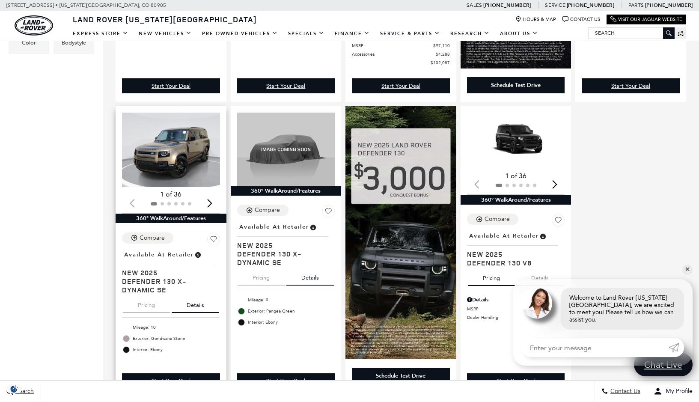
scroll to position [428, 0]
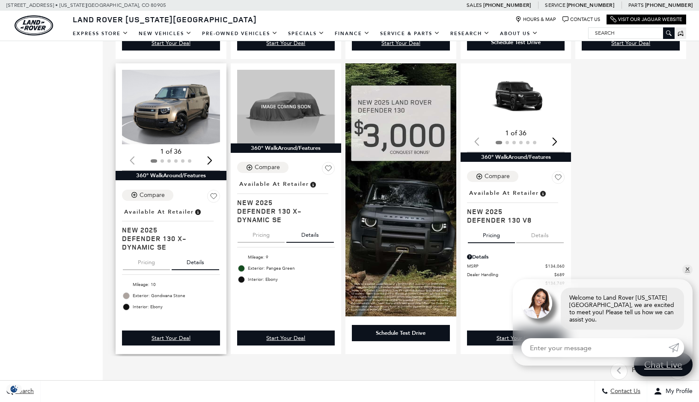
click at [146, 265] on button "Pricing" at bounding box center [146, 260] width 47 height 19
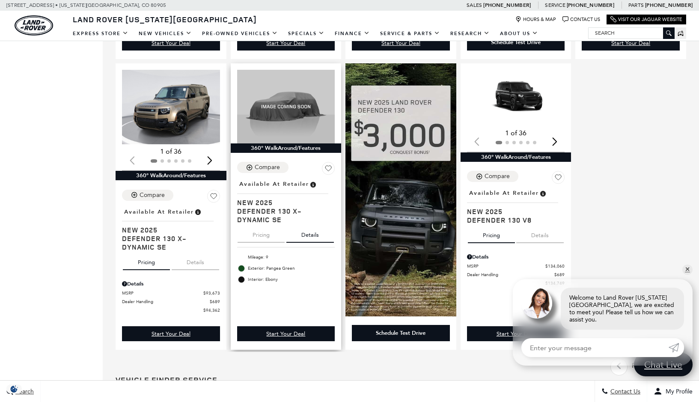
click at [265, 238] on button "Pricing" at bounding box center [261, 233] width 47 height 19
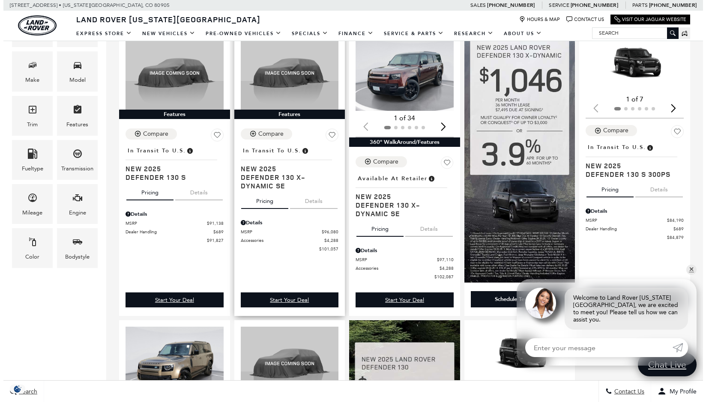
scroll to position [129, 0]
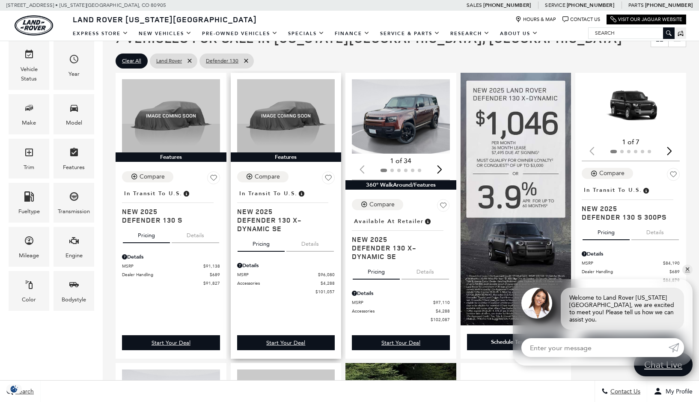
click at [305, 248] on button "Details" at bounding box center [311, 242] width 48 height 19
click at [263, 246] on button "Pricing" at bounding box center [261, 242] width 47 height 19
click at [241, 266] on icon "Pricing Details - Defender 130 X-Dynamic SE" at bounding box center [239, 265] width 5 height 5
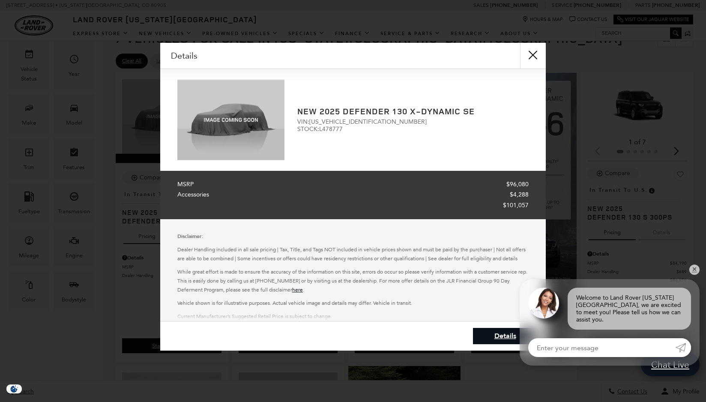
scroll to position [26, 0]
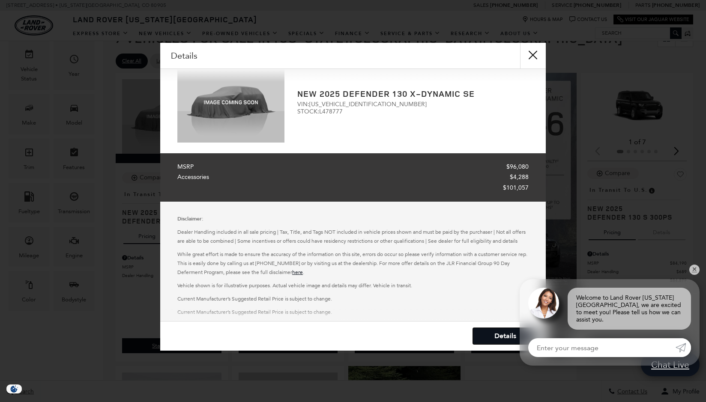
click at [507, 335] on link "Details" at bounding box center [505, 336] width 64 height 16
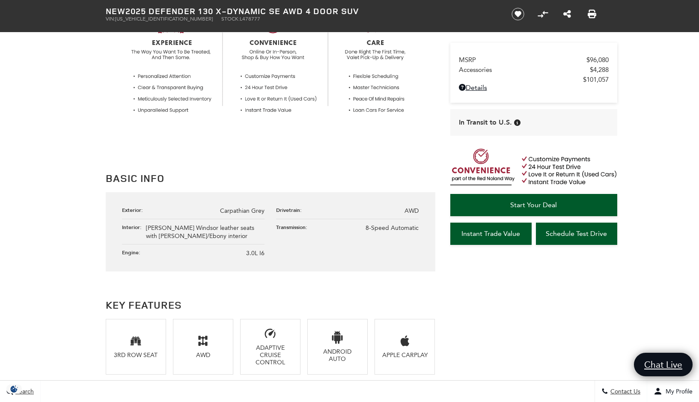
scroll to position [813, 0]
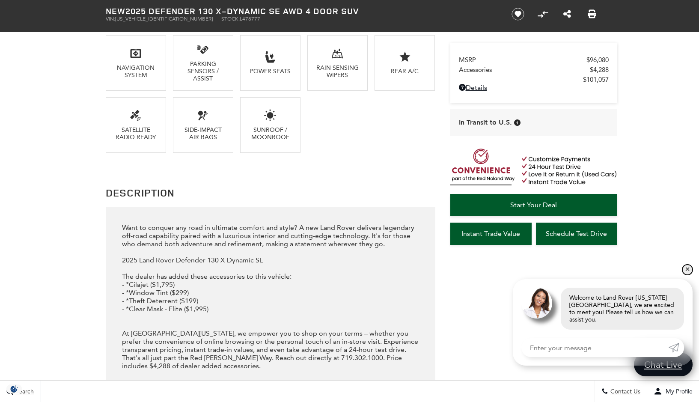
click at [689, 275] on link "✕" at bounding box center [688, 270] width 10 height 10
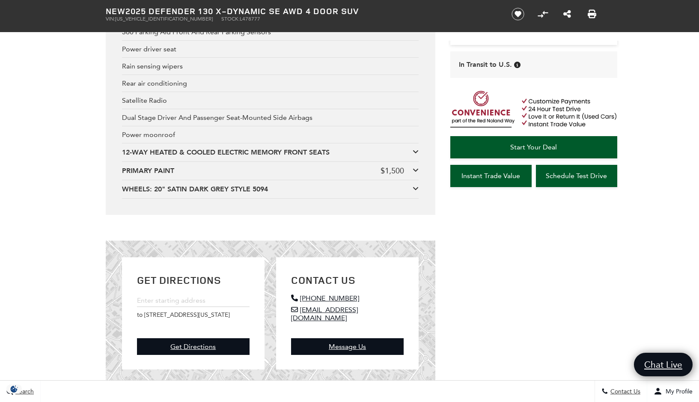
scroll to position [1925, 0]
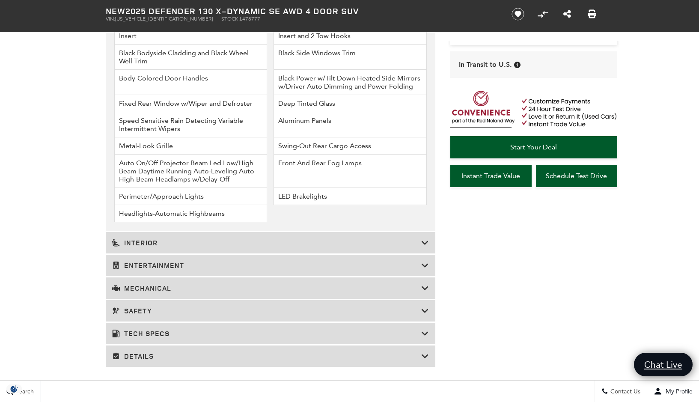
scroll to position [1326, 0]
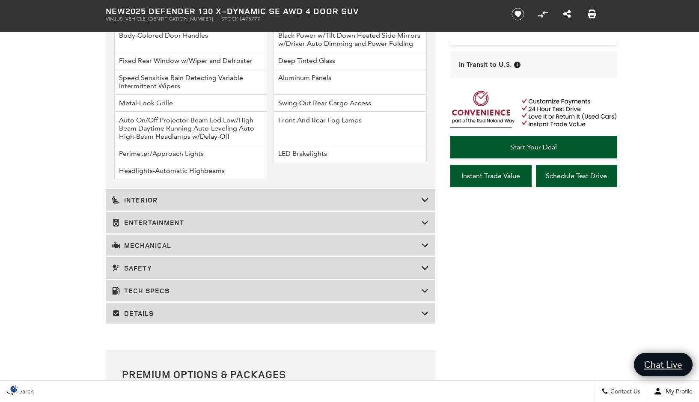
click at [426, 199] on icon at bounding box center [425, 200] width 8 height 9
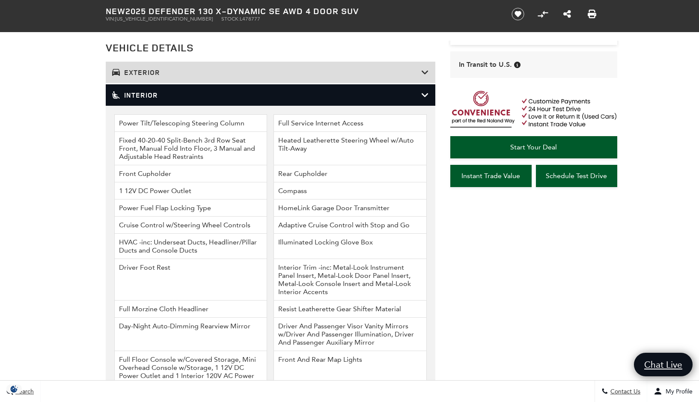
scroll to position [1154, 0]
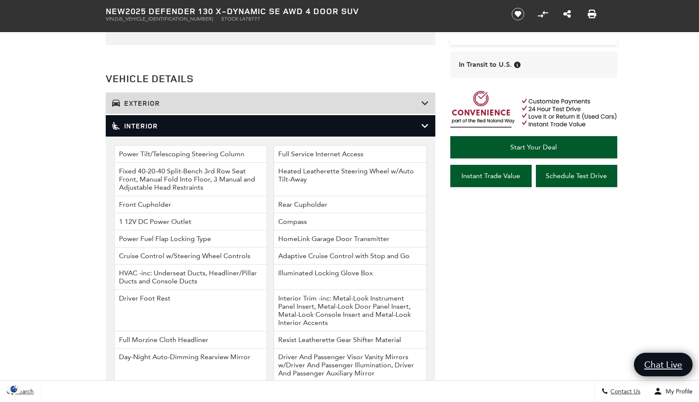
click at [425, 128] on icon at bounding box center [425, 126] width 8 height 9
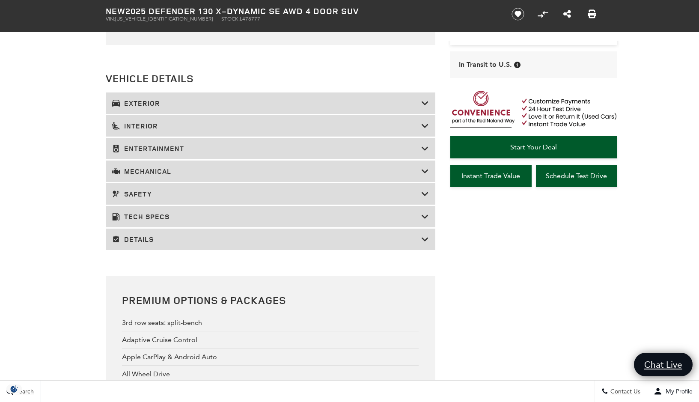
click at [425, 125] on icon at bounding box center [425, 126] width 8 height 9
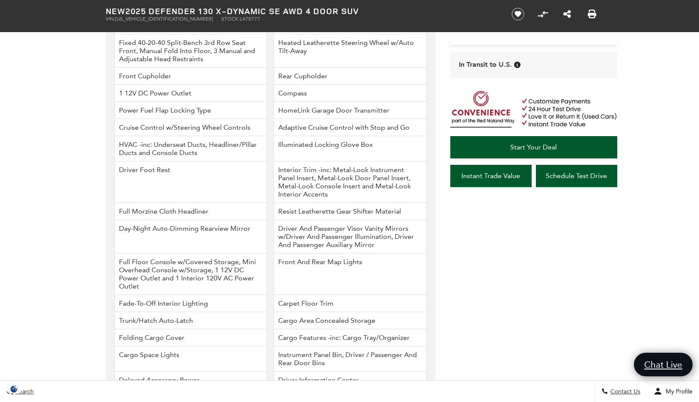
scroll to position [1240, 0]
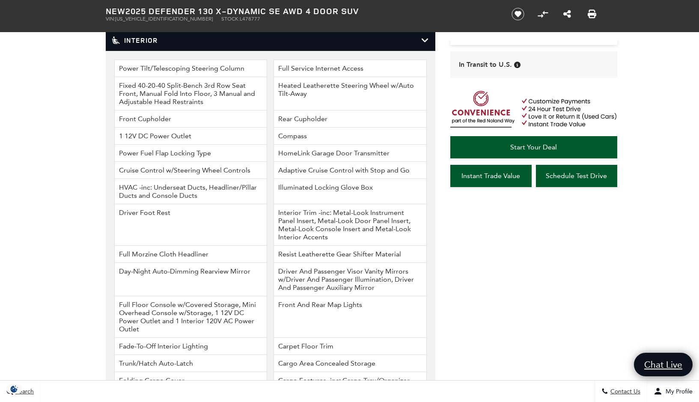
click at [426, 41] on icon at bounding box center [425, 40] width 8 height 9
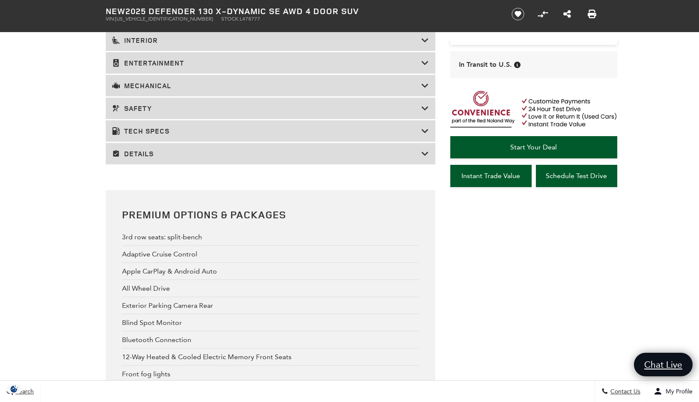
scroll to position [1198, 0]
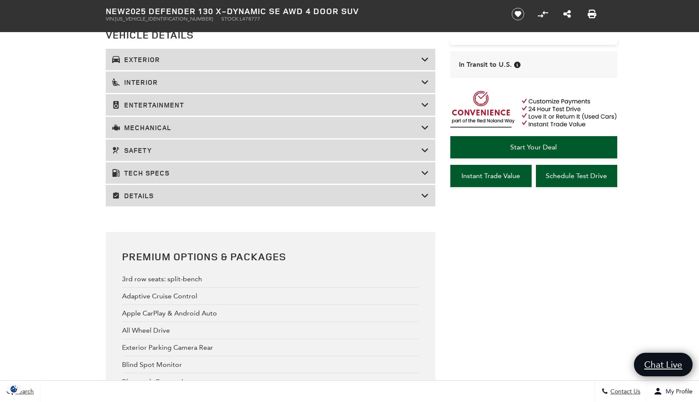
click at [427, 195] on icon at bounding box center [425, 195] width 8 height 9
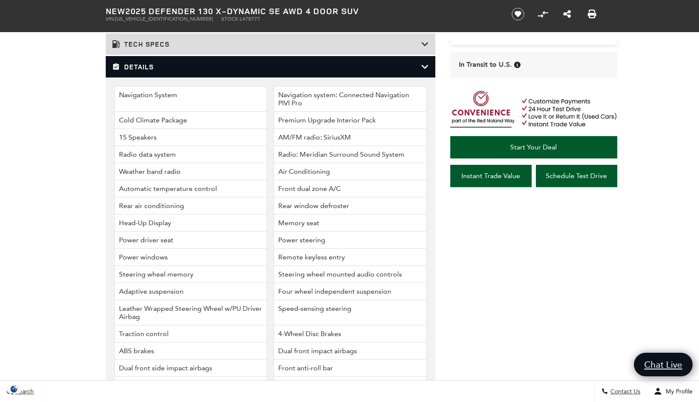
scroll to position [0, 0]
click at [294, 399] on div "Search Contact Us My Profile" at bounding box center [349, 391] width 699 height 22
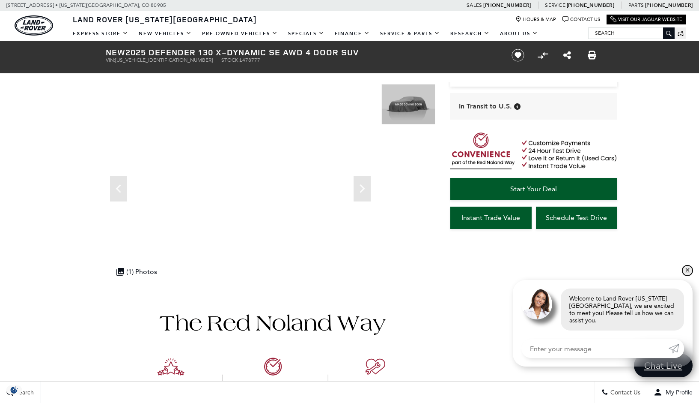
click at [688, 275] on link "✕" at bounding box center [688, 270] width 10 height 10
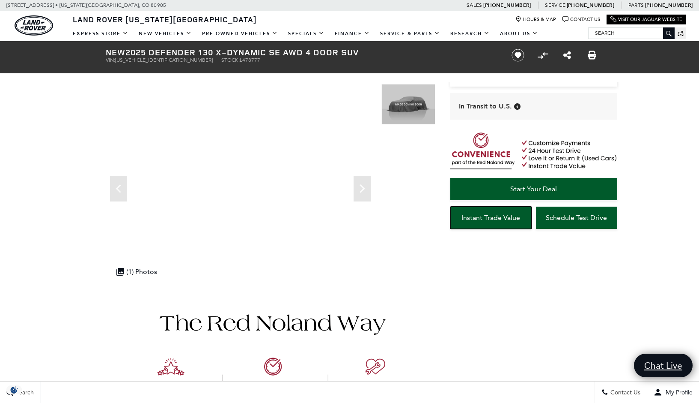
click at [485, 215] on span "Instant Trade Value" at bounding box center [491, 217] width 59 height 8
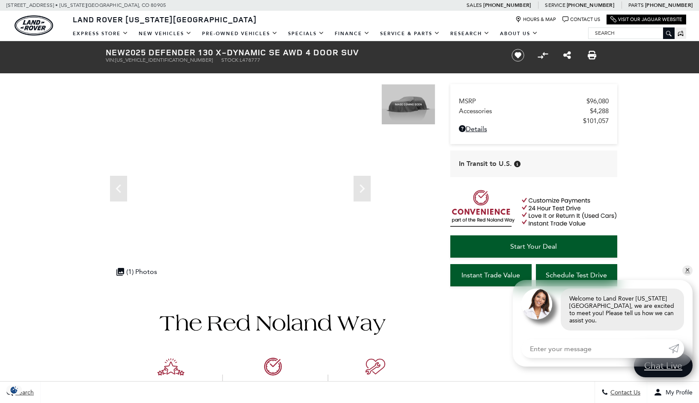
scroll to position [57, 0]
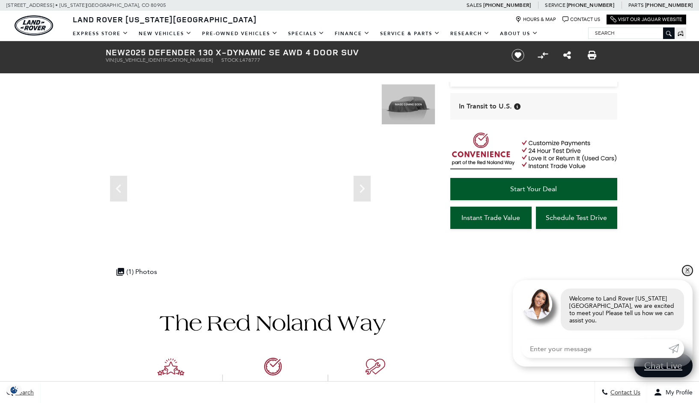
click at [686, 275] on link "✕" at bounding box center [688, 270] width 10 height 10
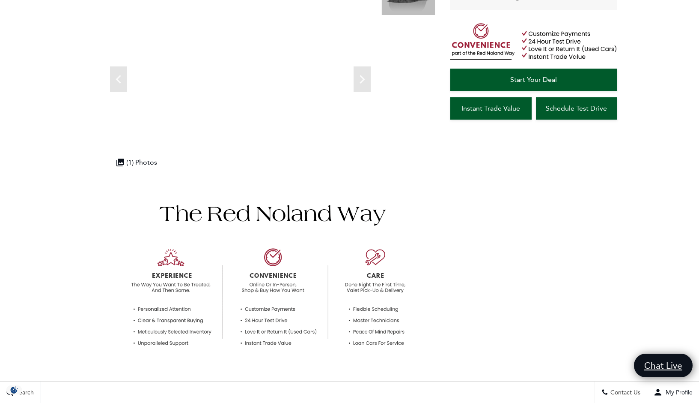
scroll to position [0, 0]
